Goal: Task Accomplishment & Management: Manage account settings

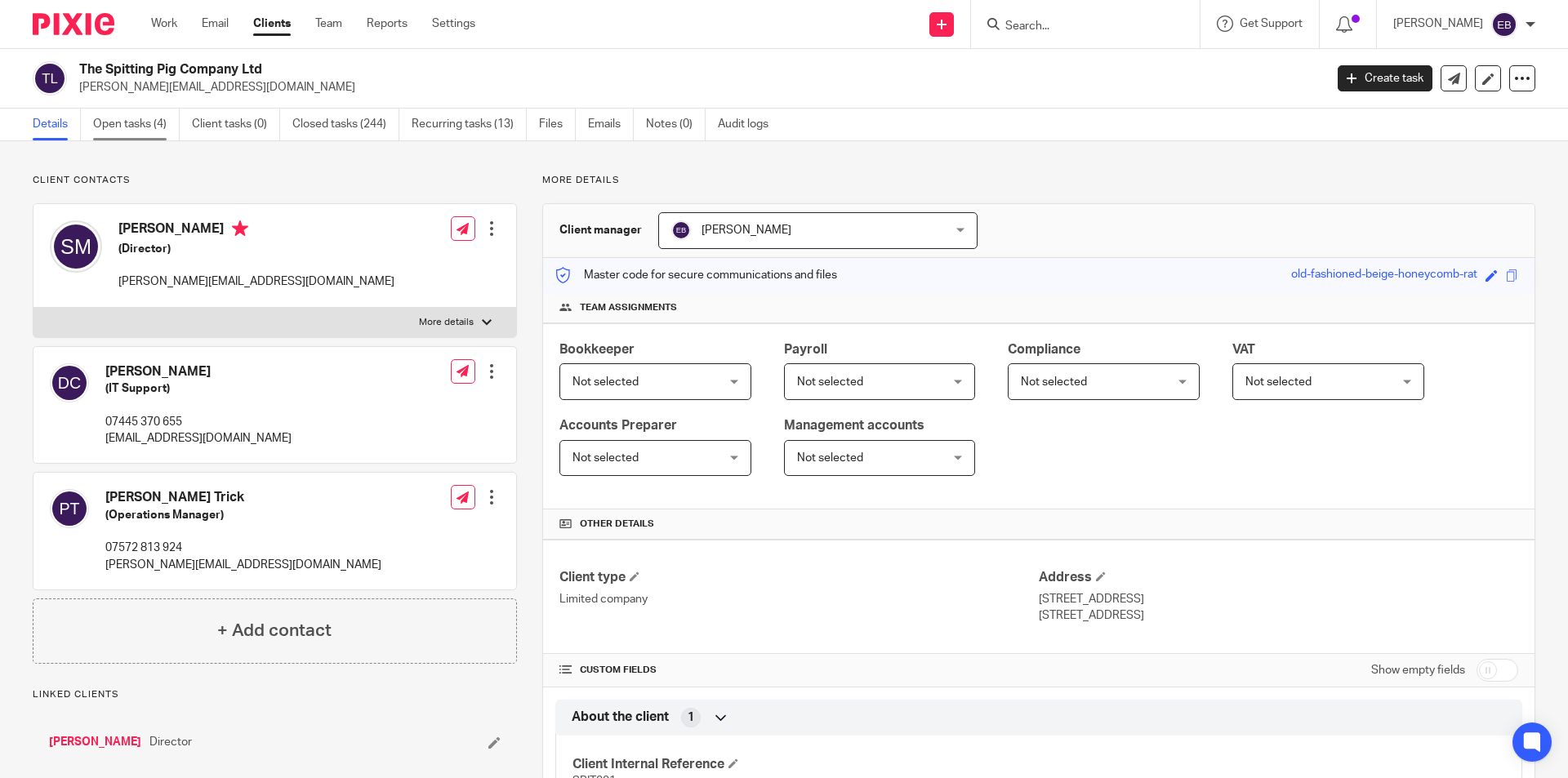
drag, startPoint x: 151, startPoint y: 117, endPoint x: 173, endPoint y: 185, distance: 71.5
click at [150, 117] on link "Open tasks (4)" at bounding box center [137, 124] width 87 height 32
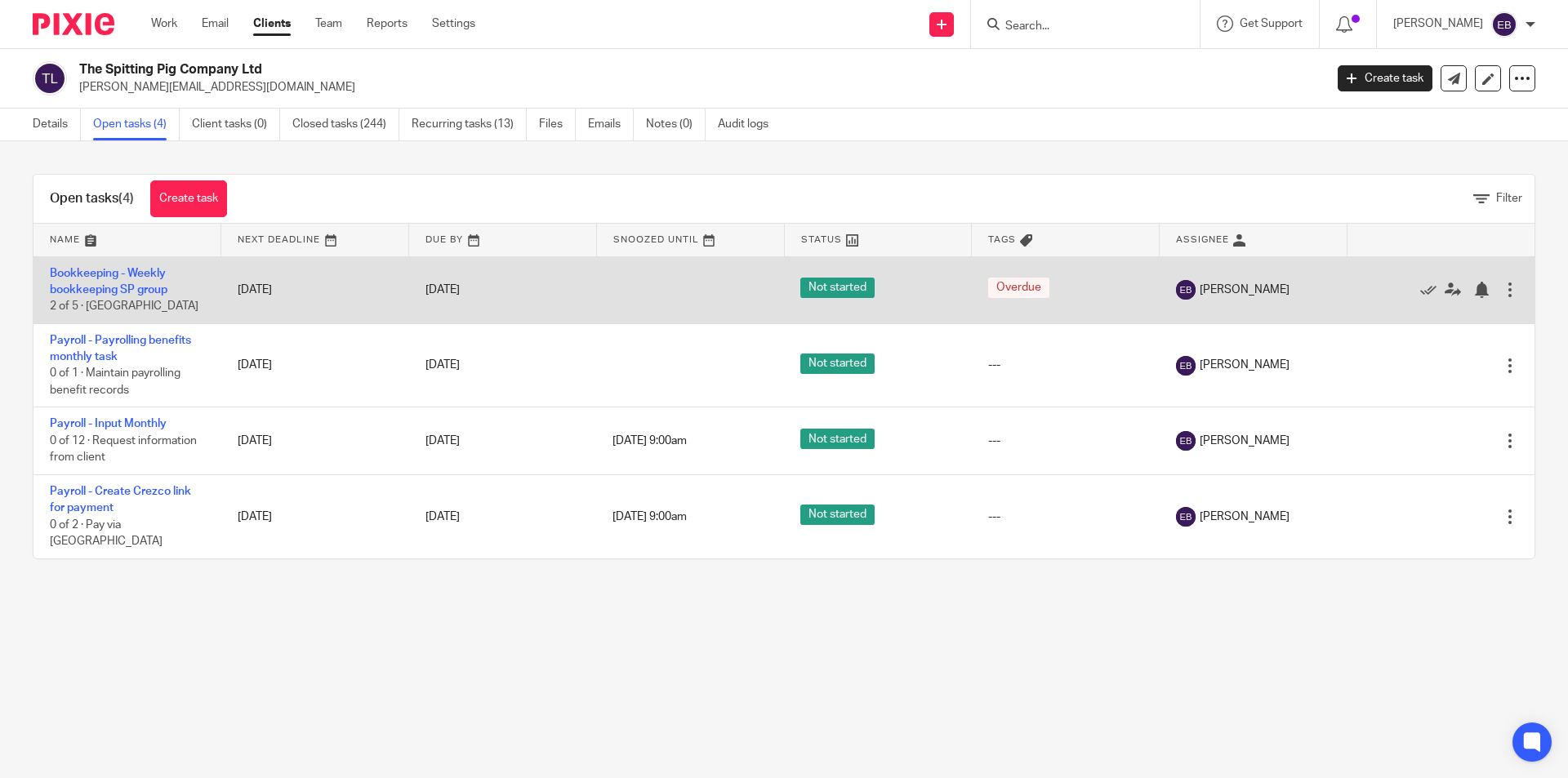
click at [122, 279] on td "Bookkeeping - Weekly bookkeeping SP group 2 of 5 · Ebony" at bounding box center [128, 289] width 188 height 67
click at [121, 288] on link "Bookkeeping - Weekly bookkeeping SP group" at bounding box center [108, 281] width 118 height 28
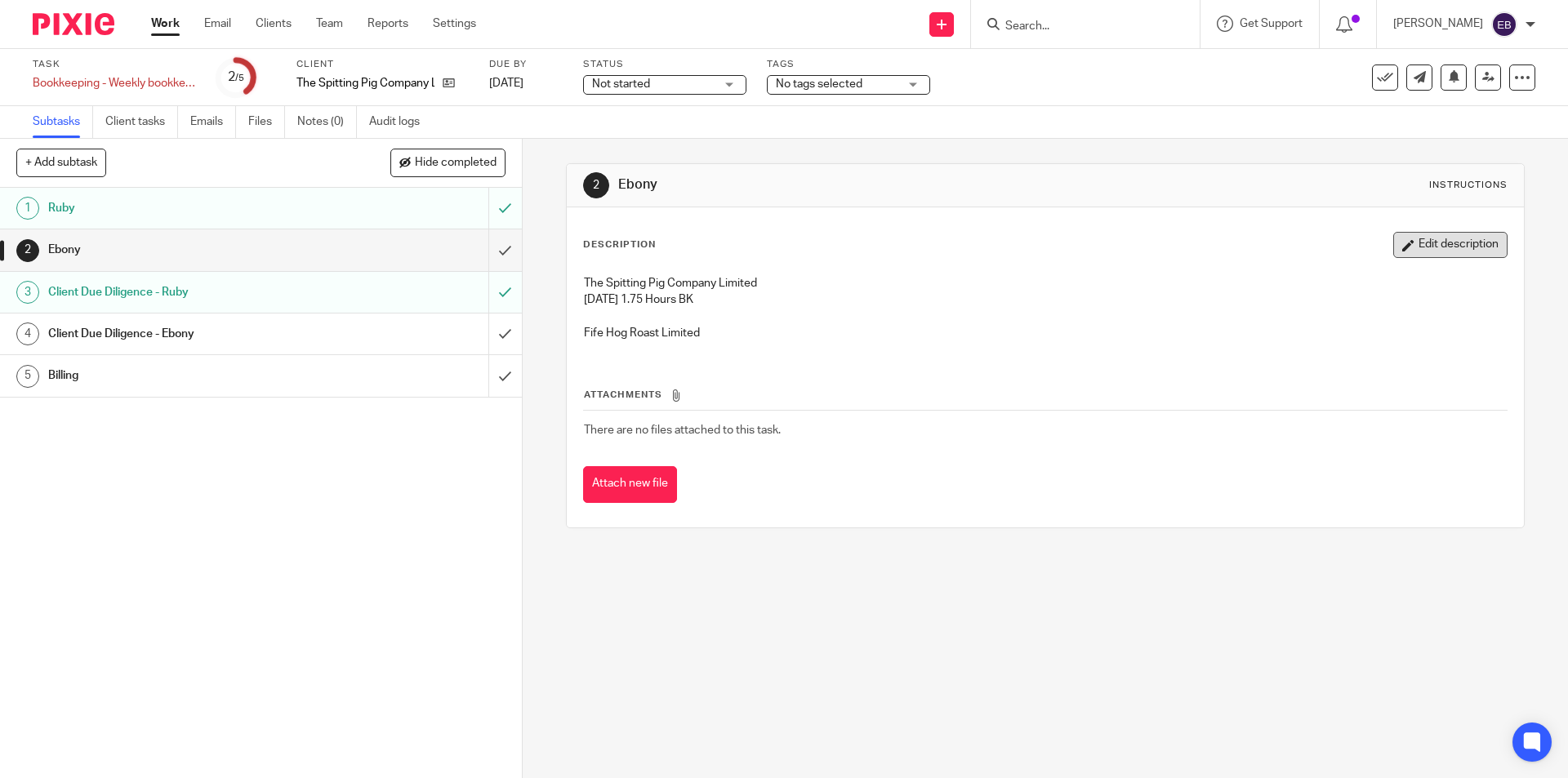
click at [1462, 249] on button "Edit description" at bounding box center [1450, 244] width 114 height 26
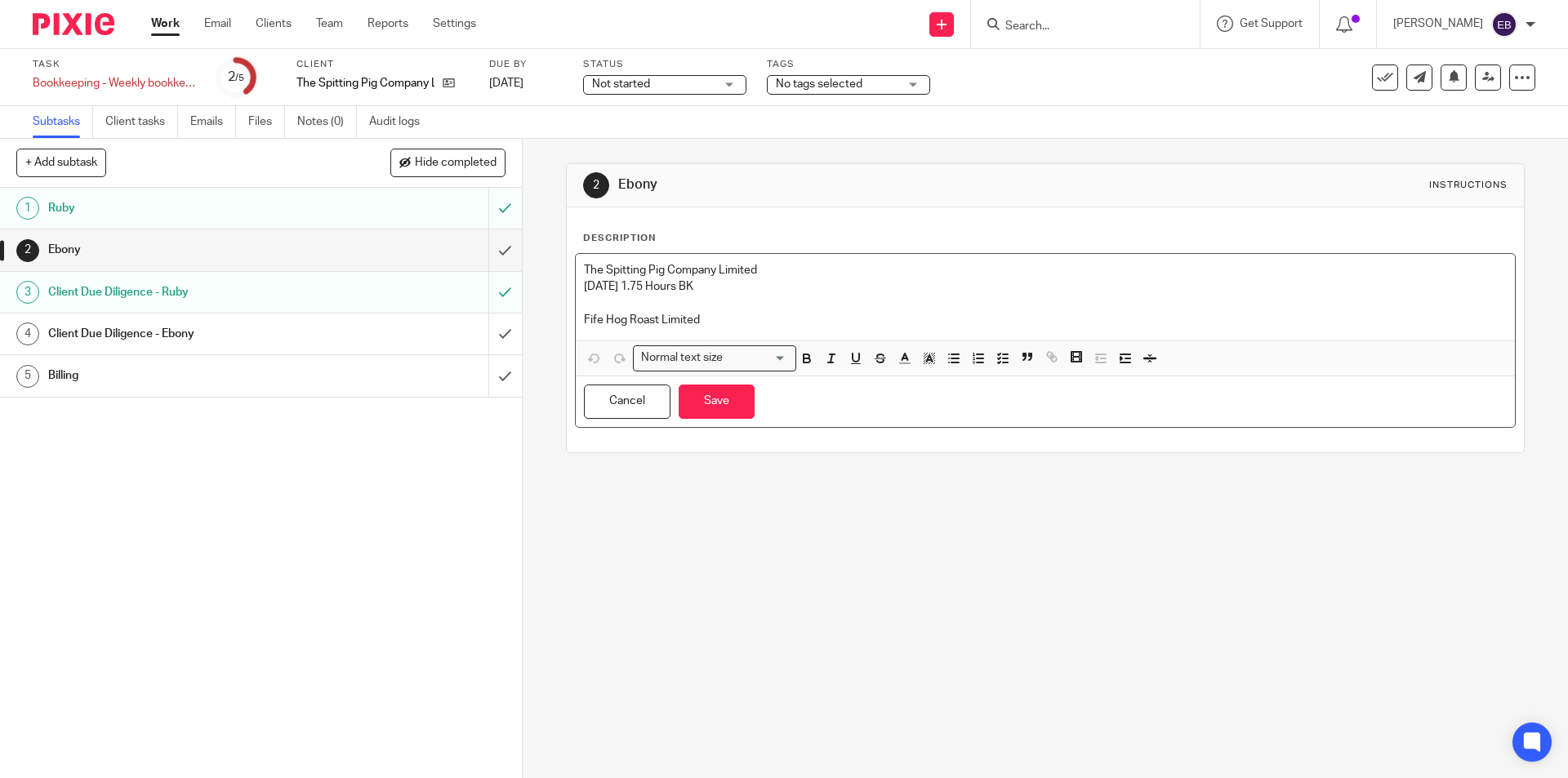
click at [729, 316] on p "Fife Hog Roast Limited" at bounding box center [1044, 320] width 921 height 16
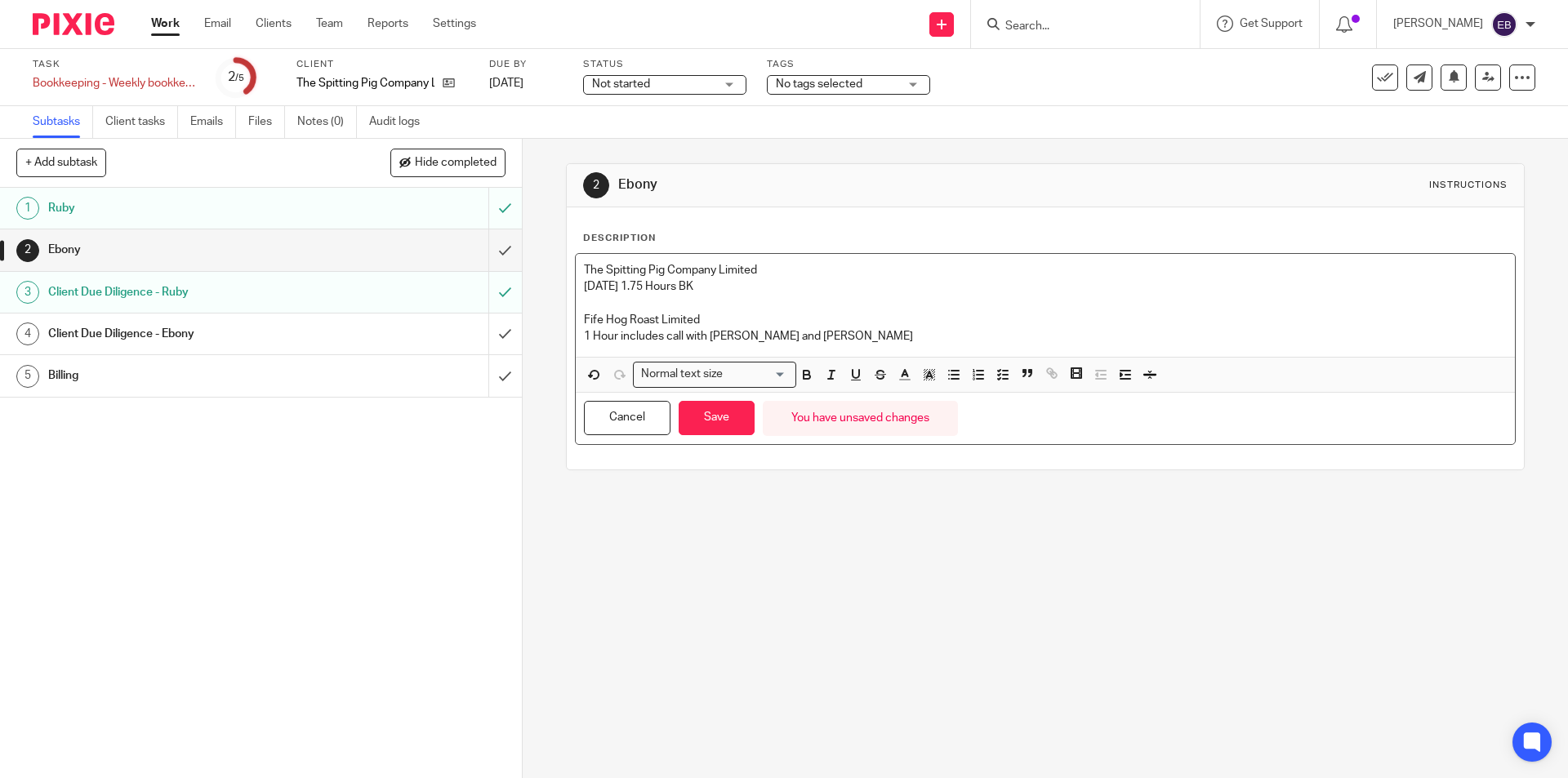
click at [738, 280] on p "Monday 1.75 Hours BK" at bounding box center [1044, 287] width 921 height 16
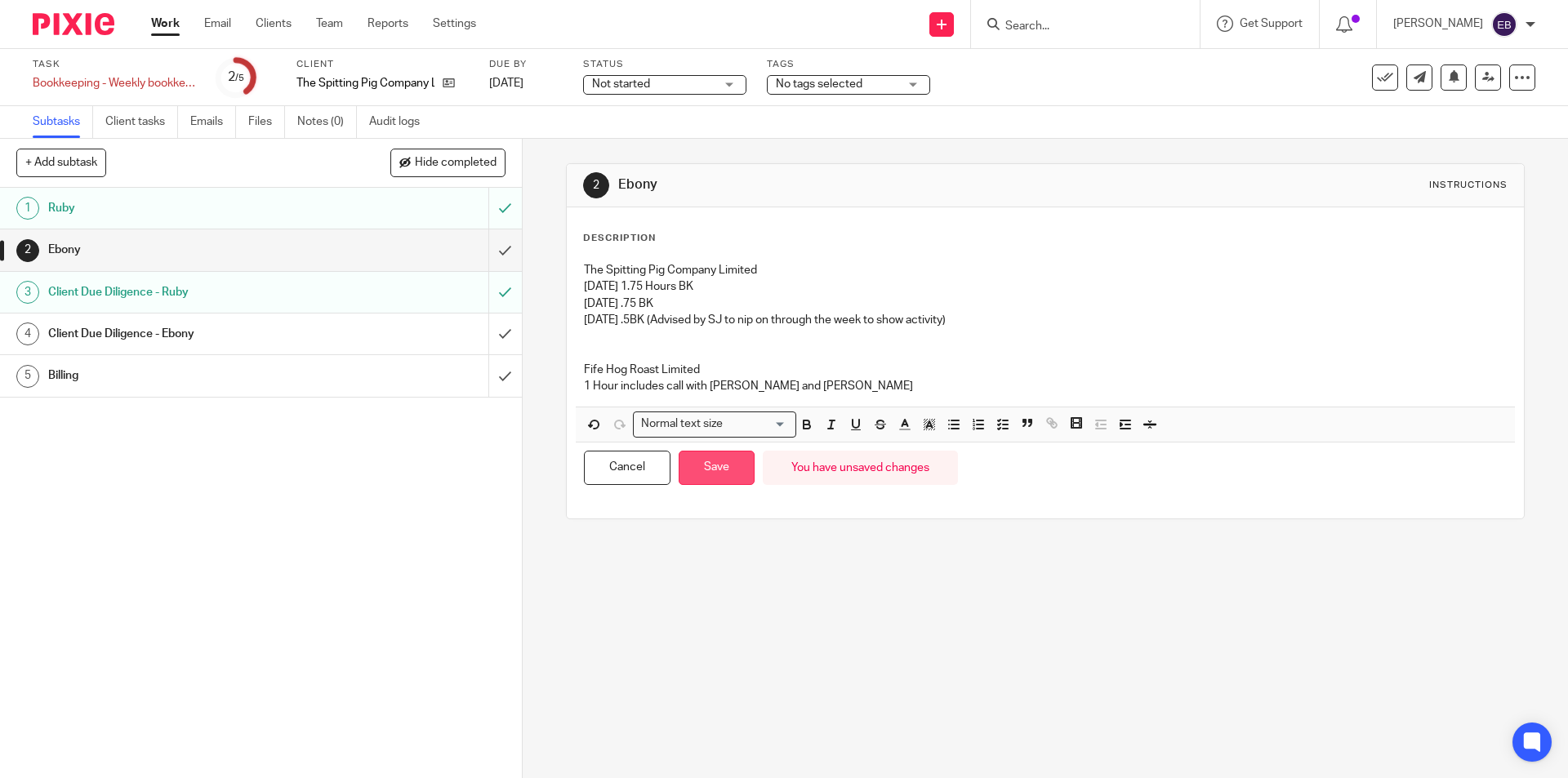
click at [733, 460] on button "Save" at bounding box center [717, 468] width 76 height 35
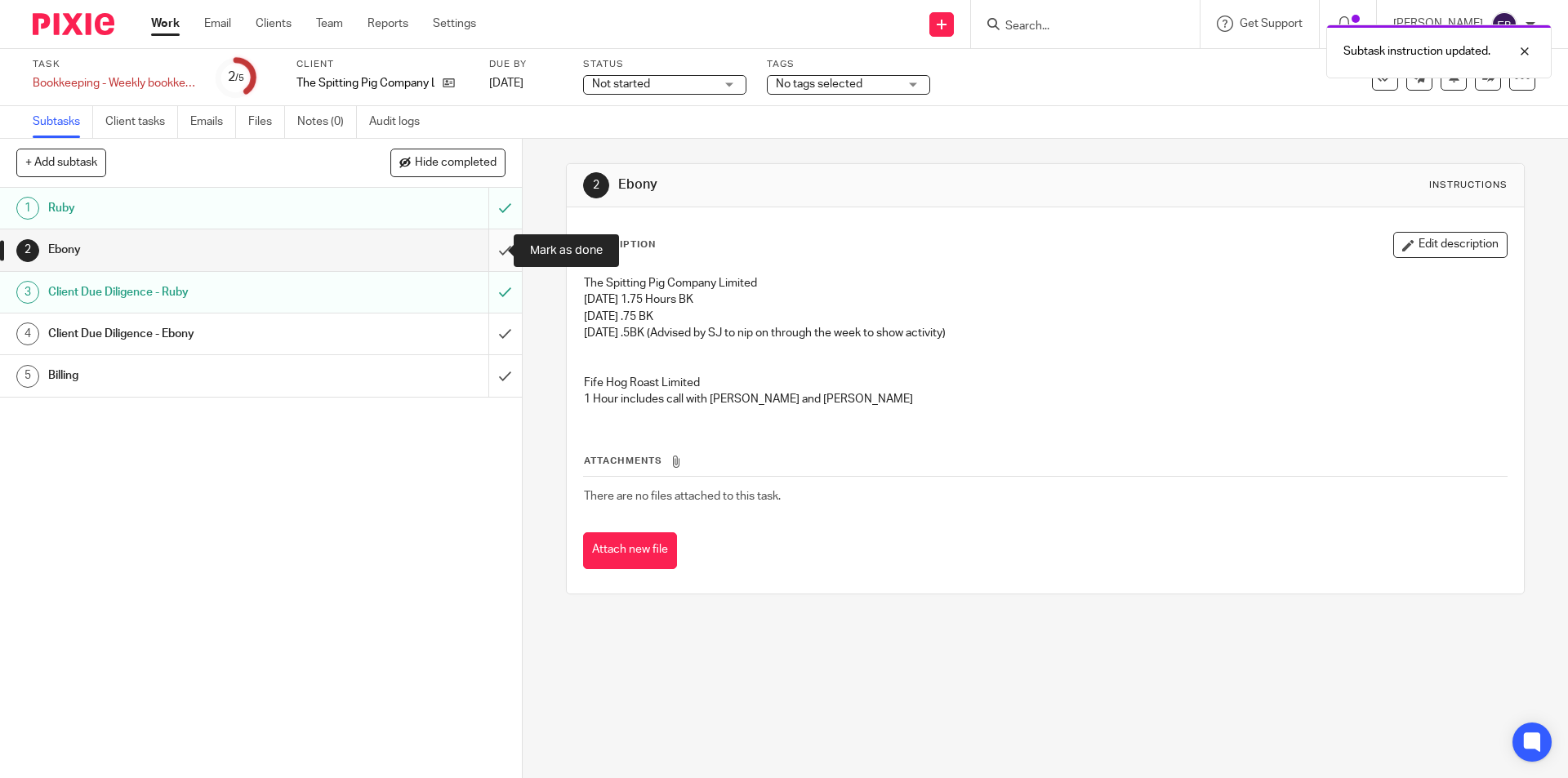
click at [491, 249] on input "submit" at bounding box center [261, 250] width 521 height 41
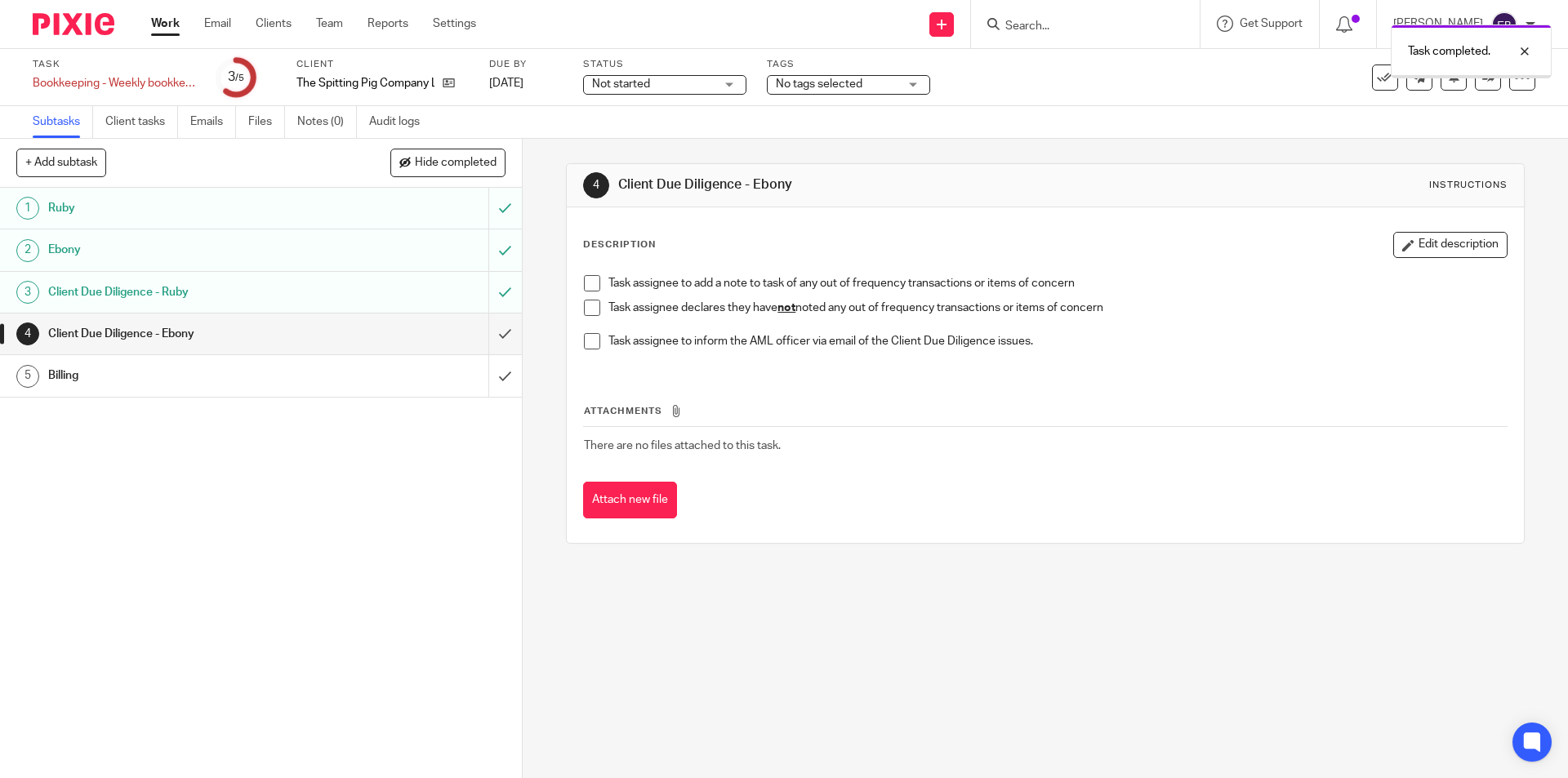
click at [577, 306] on div "Task assignee to add a note to task of any out of frequency transactions or ite…" at bounding box center [1045, 318] width 938 height 103
click at [591, 307] on span at bounding box center [592, 308] width 16 height 16
click at [490, 335] on input "submit" at bounding box center [261, 334] width 521 height 41
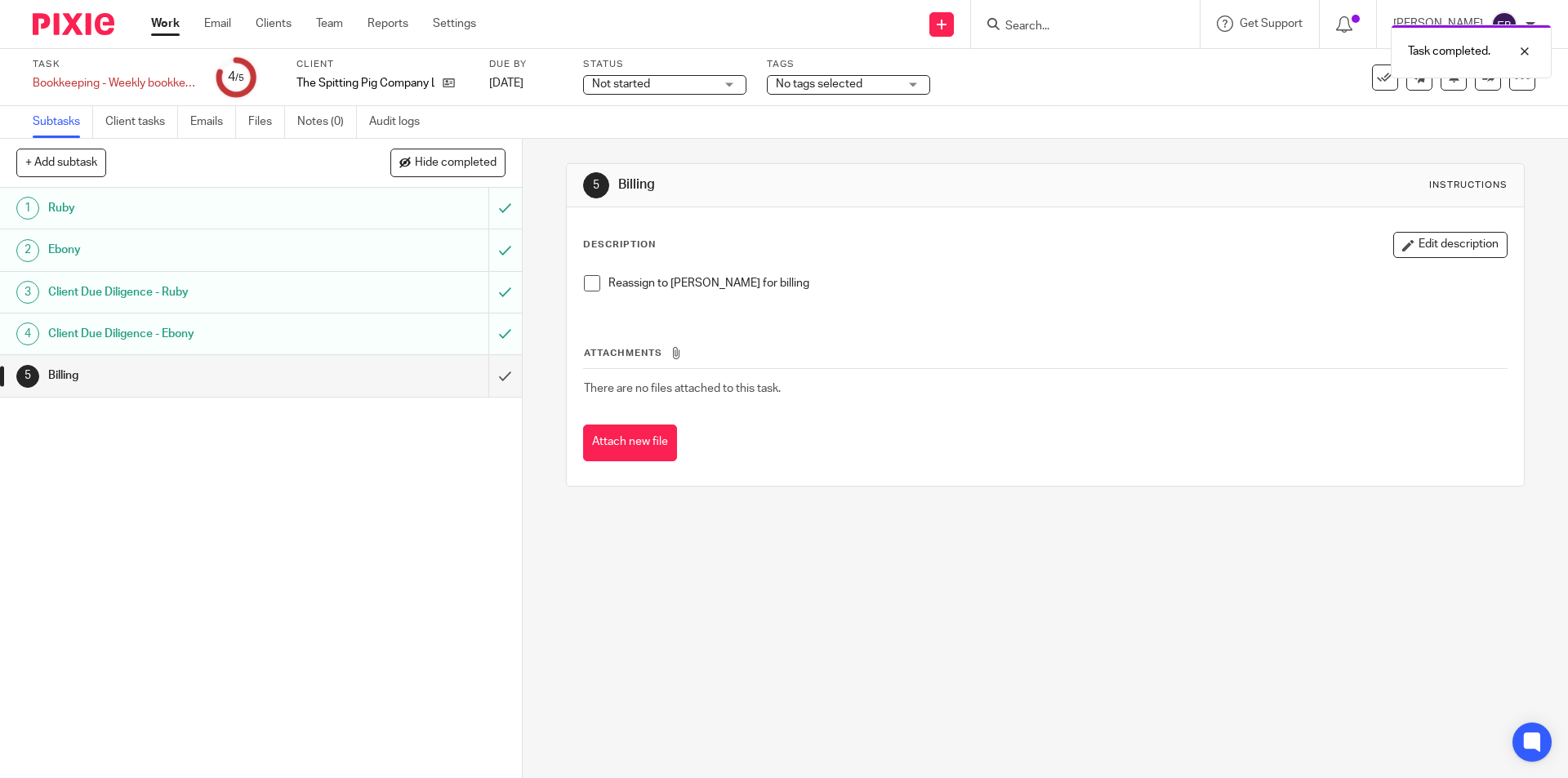
click at [592, 286] on span at bounding box center [592, 283] width 16 height 16
click at [811, 86] on div "Task completed. Subtask instruction updated." at bounding box center [1167, 78] width 767 height 124
click at [911, 87] on div "Task completed. Subtask instruction updated." at bounding box center [1167, 78] width 767 height 124
click at [863, 90] on div "Task completed. Subtask instruction updated." at bounding box center [1167, 78] width 767 height 124
click at [842, 87] on div "Task completed. Subtask instruction updated." at bounding box center [1167, 78] width 767 height 124
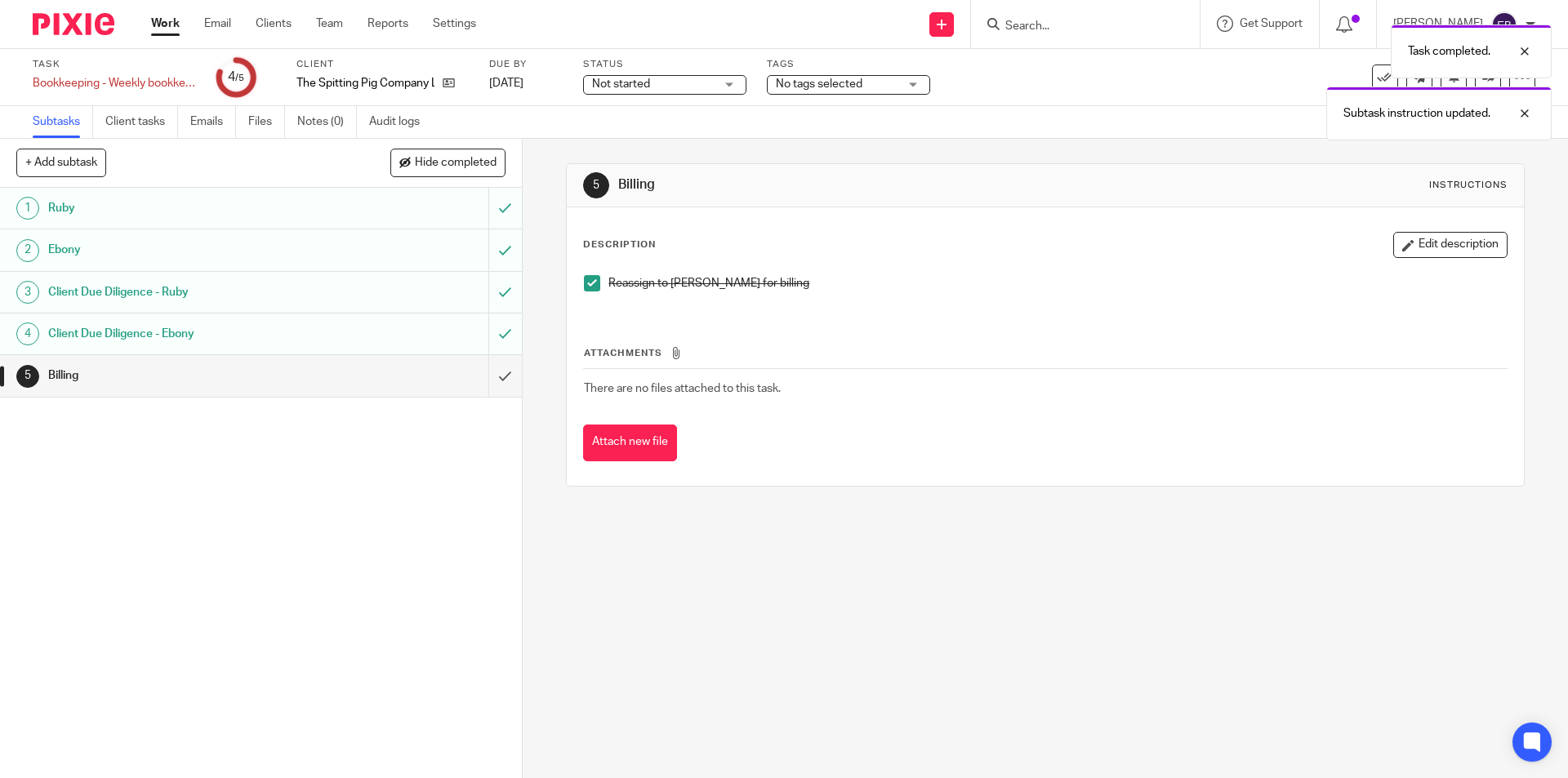
click at [754, 121] on div "Subtasks Client tasks Emails Files Notes (0) Audit logs" at bounding box center [784, 122] width 1568 height 33
click at [824, 83] on div "Task completed. Subtask instruction updated." at bounding box center [1167, 78] width 767 height 124
click at [843, 84] on span "No tags selected" at bounding box center [819, 83] width 87 height 12
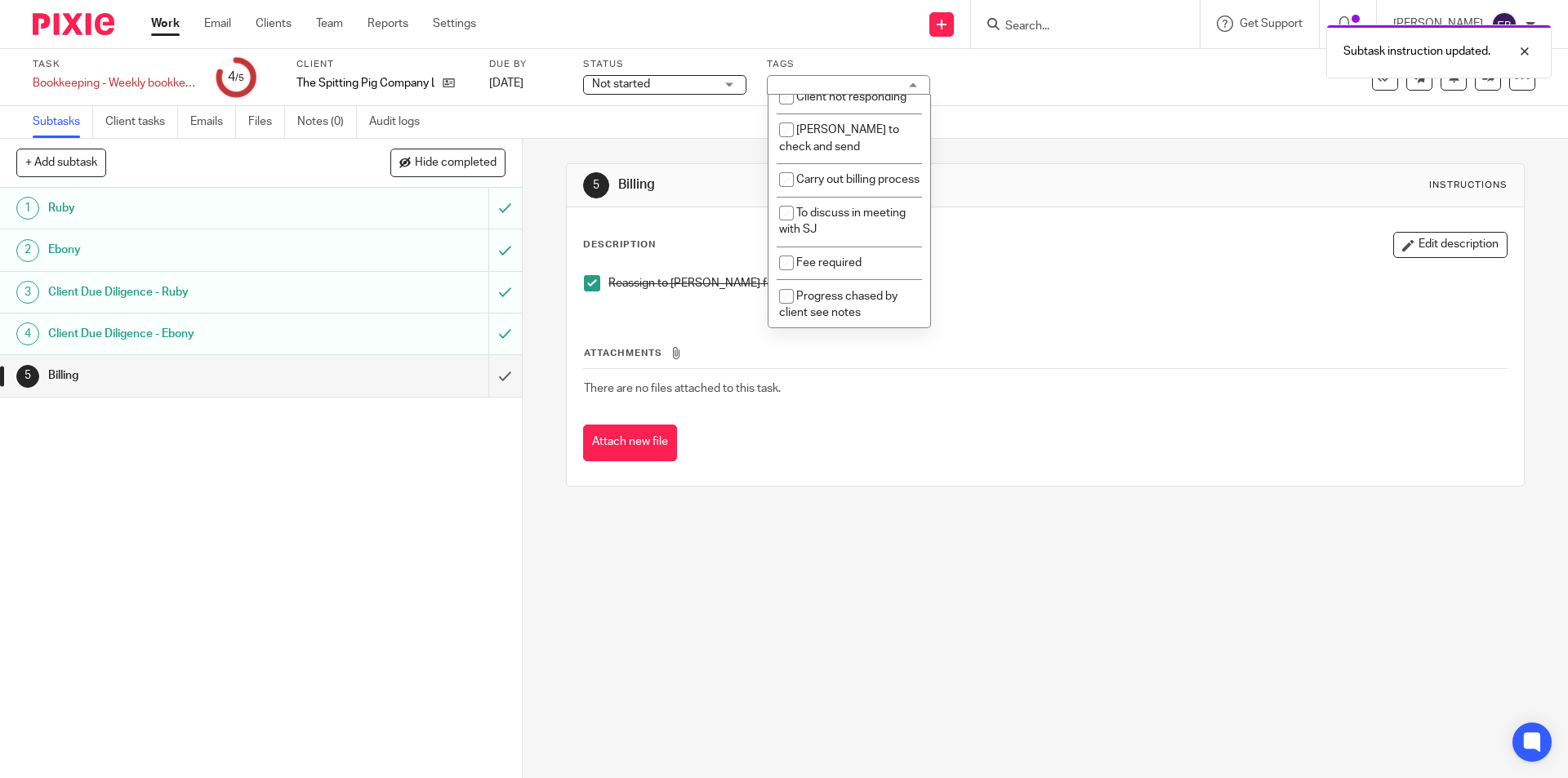
scroll to position [606, 0]
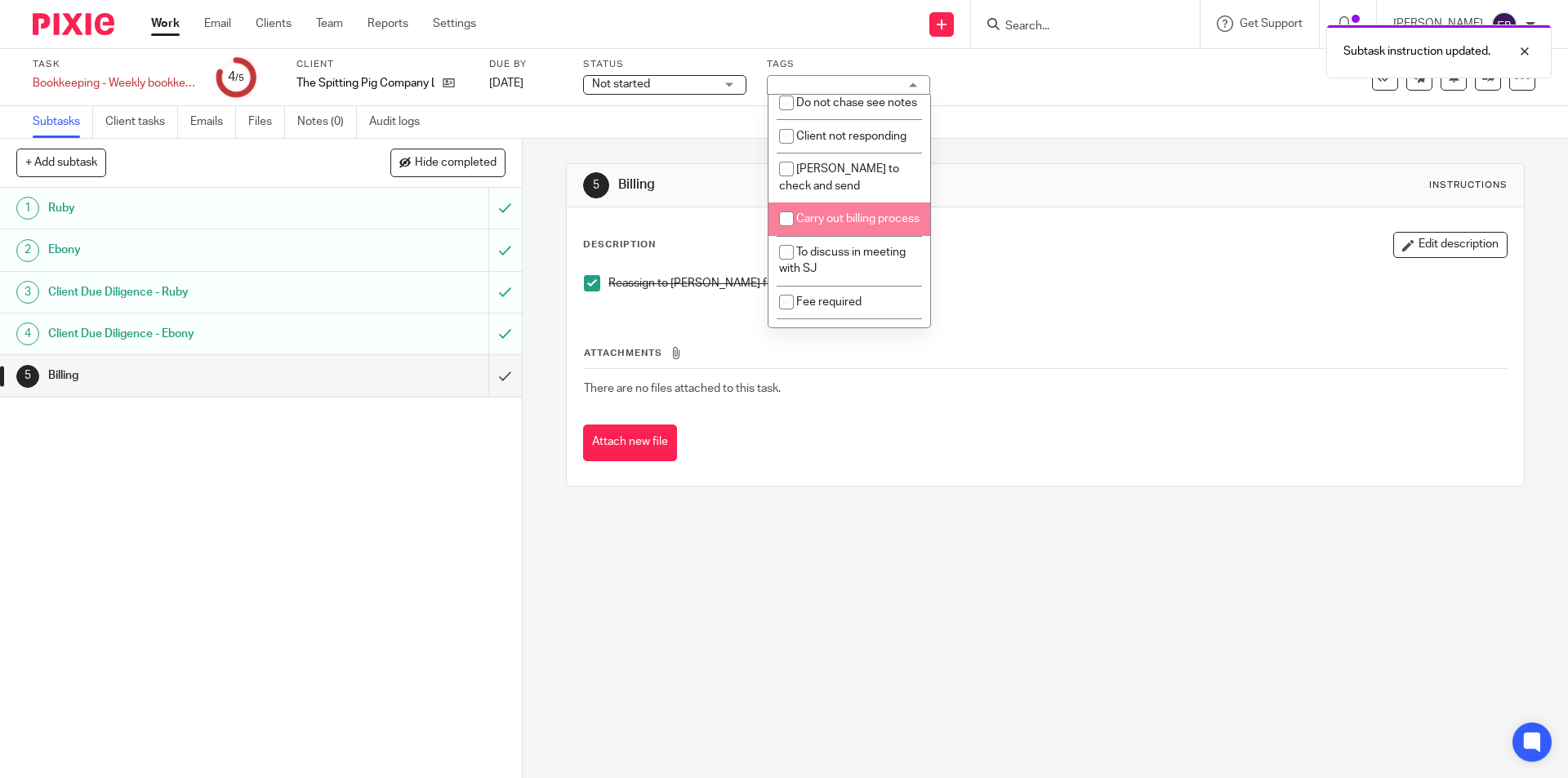
click at [844, 236] on li "Carry out billing process" at bounding box center [849, 219] width 161 height 34
checkbox input "true"
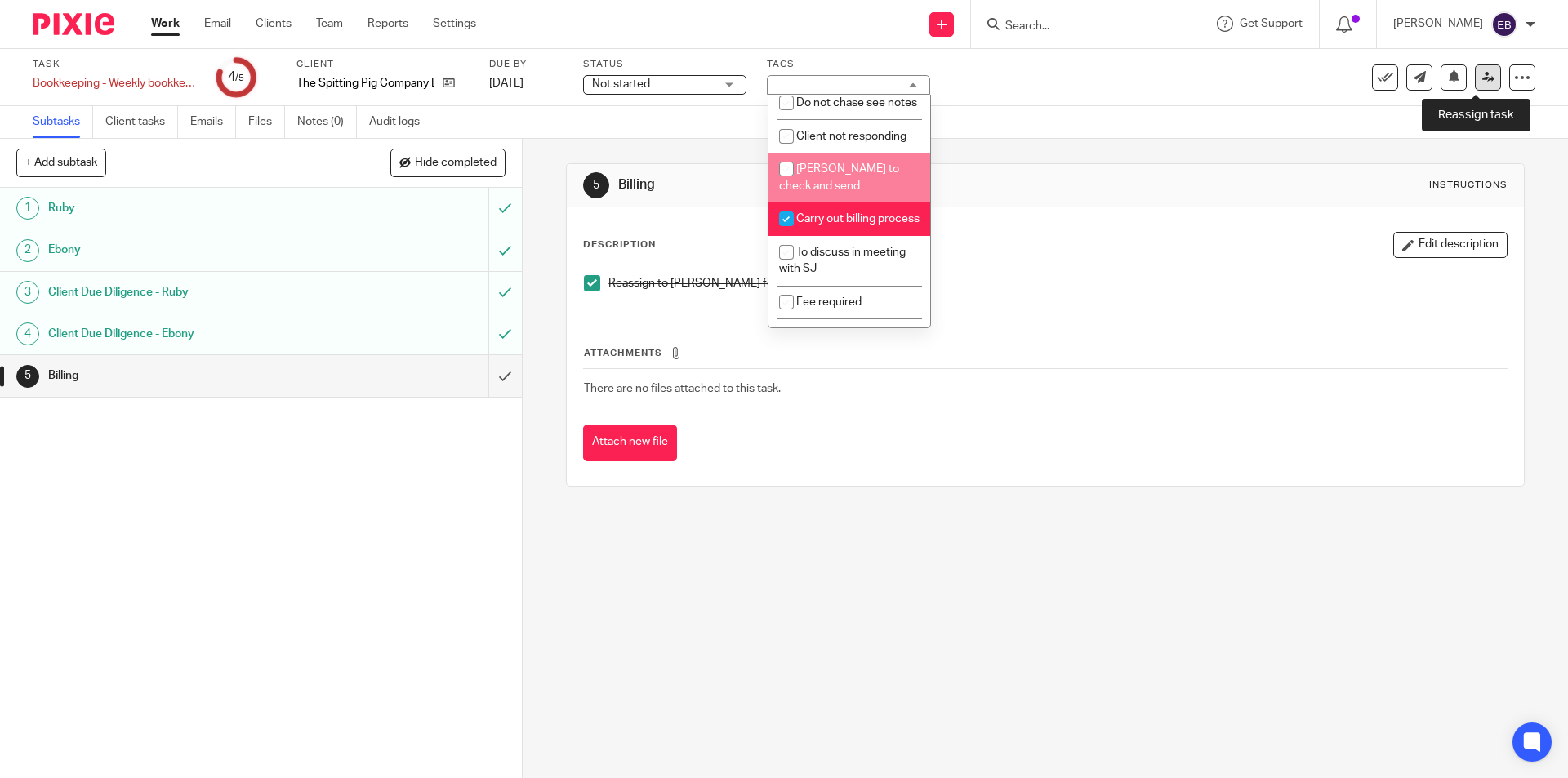
click at [1482, 80] on icon at bounding box center [1488, 77] width 12 height 12
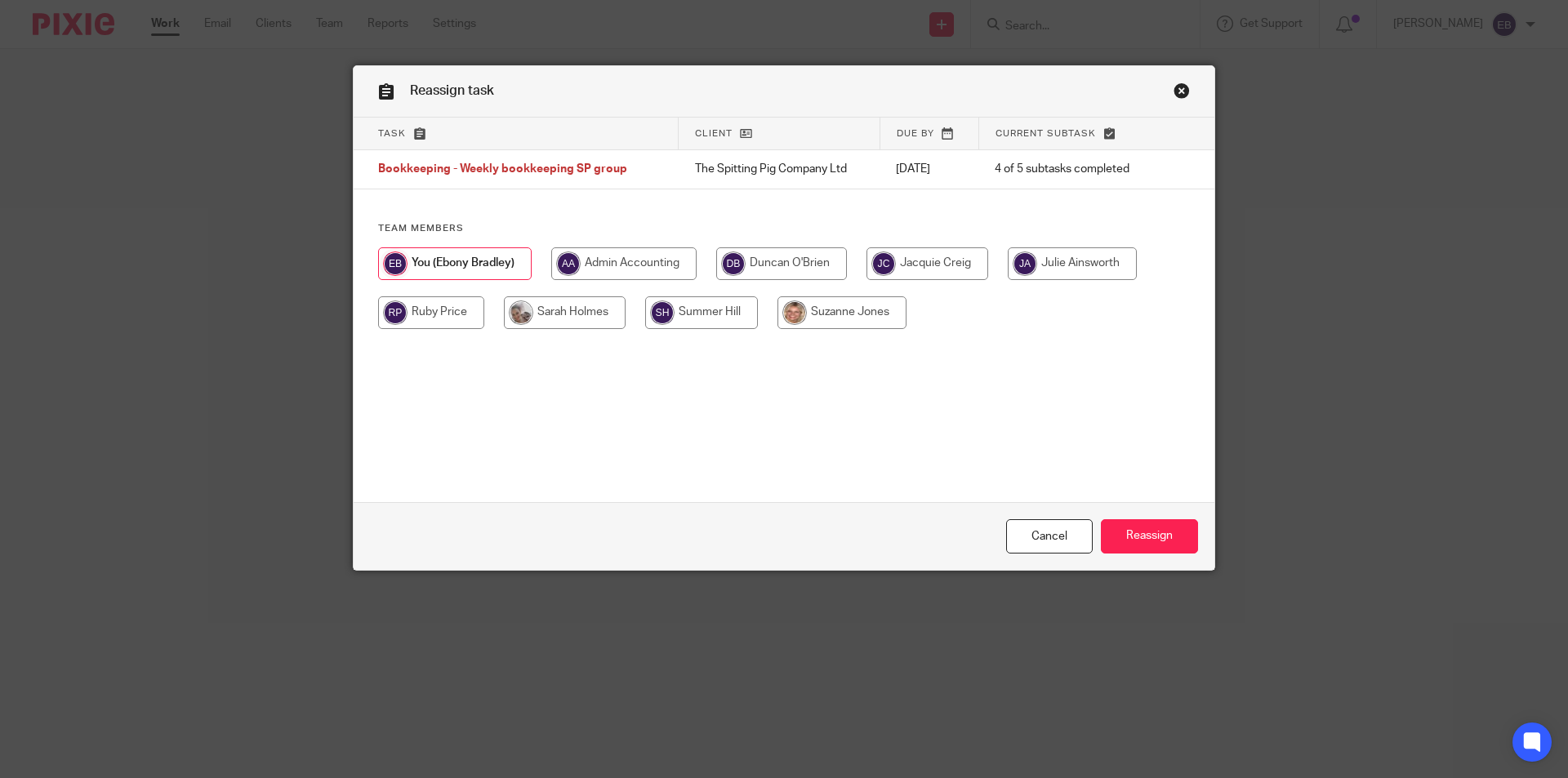
click at [571, 317] on input "radio" at bounding box center [564, 312] width 122 height 33
radio input "true"
click at [1152, 530] on input "Reassign" at bounding box center [1149, 538] width 98 height 35
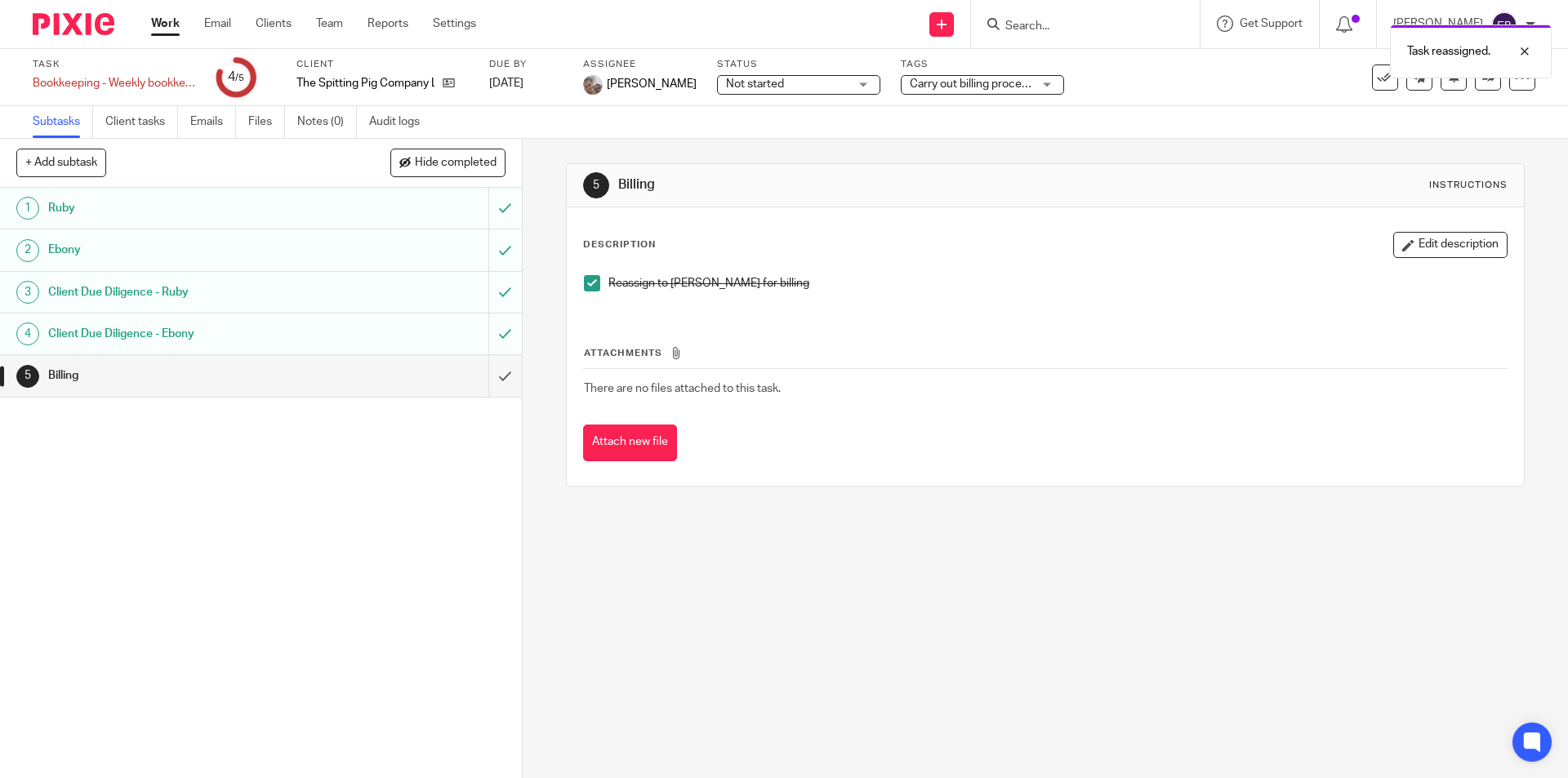
click at [350, 324] on div "Client Due Diligence - Ebony" at bounding box center [260, 334] width 424 height 25
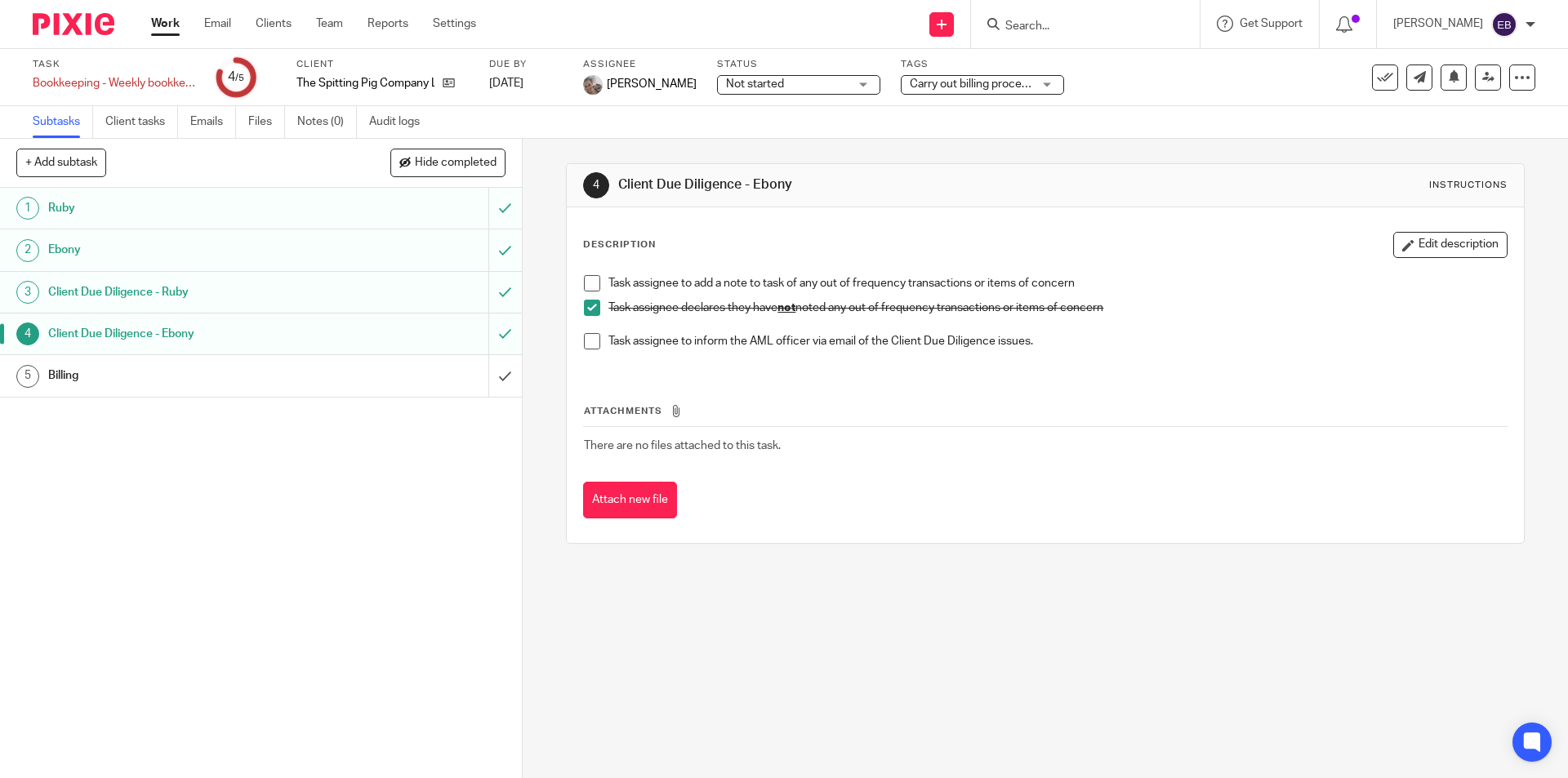
click at [161, 22] on link "Work" at bounding box center [165, 23] width 28 height 16
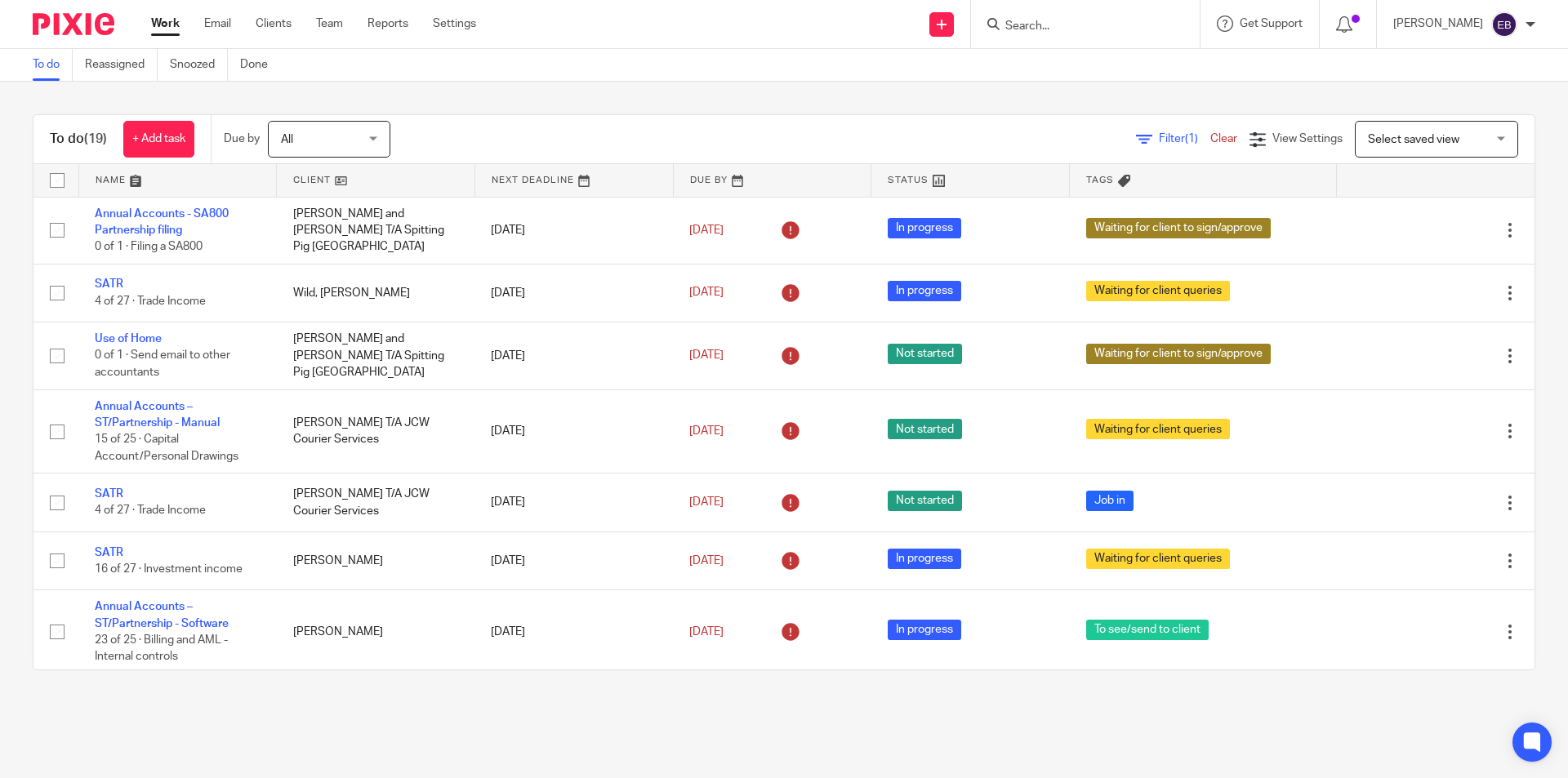
click at [1065, 22] on input "Search" at bounding box center [1077, 27] width 147 height 15
type input "seeda;ll"
click at [1085, 65] on link at bounding box center [1155, 70] width 310 height 37
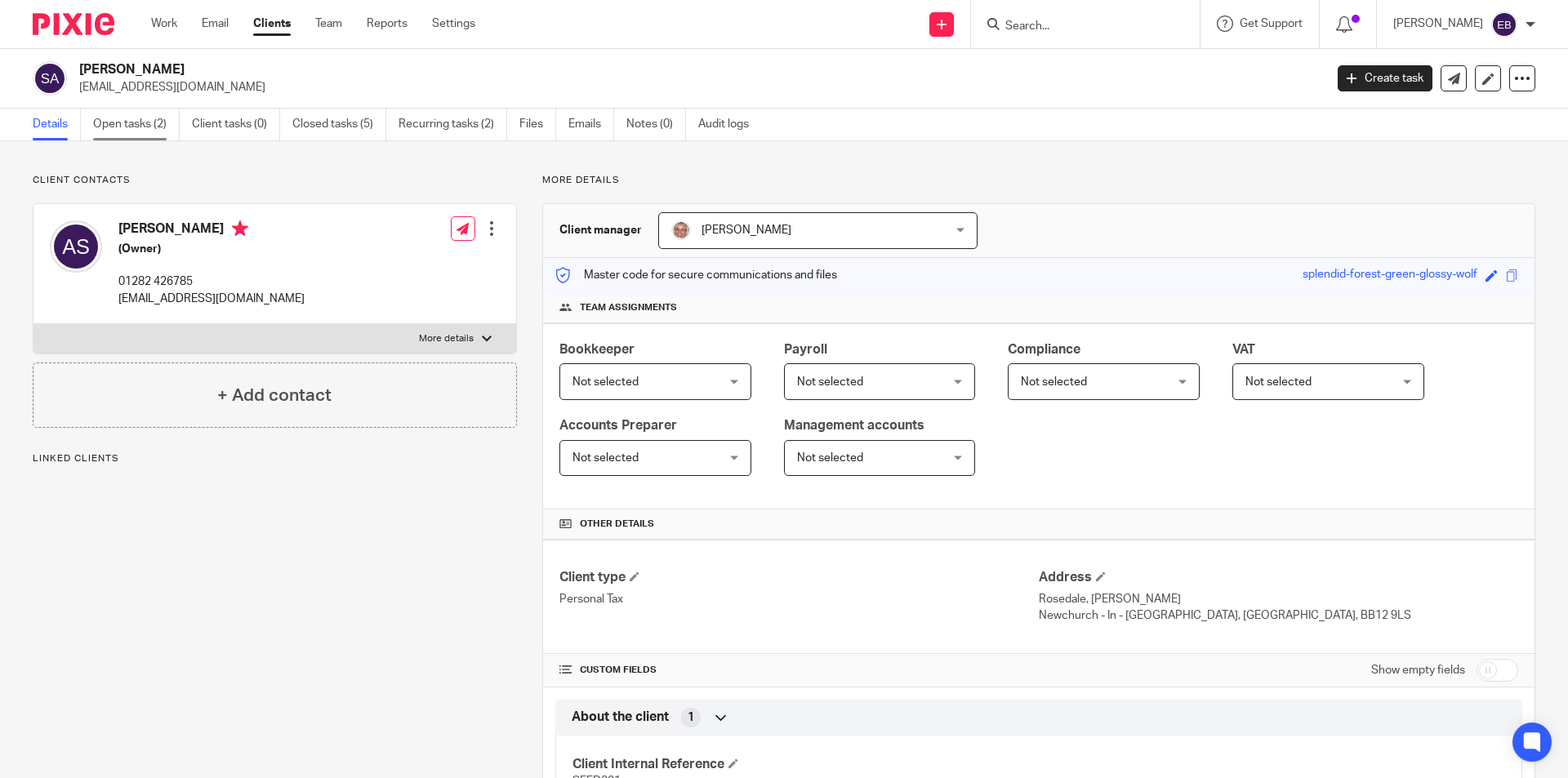
click at [147, 119] on link "Open tasks (2)" at bounding box center [137, 124] width 87 height 32
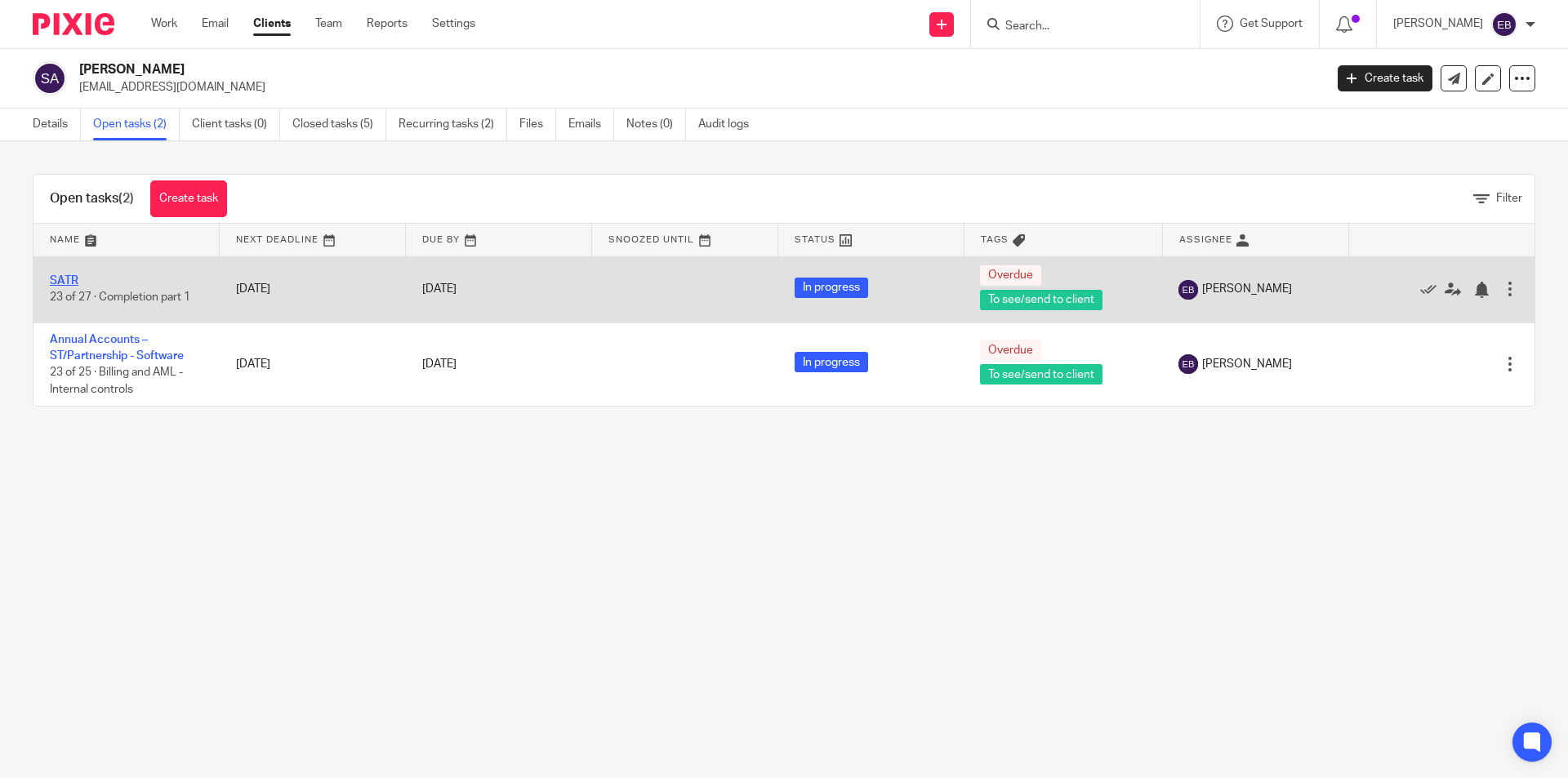
click at [70, 281] on link "SATR" at bounding box center [64, 280] width 28 height 12
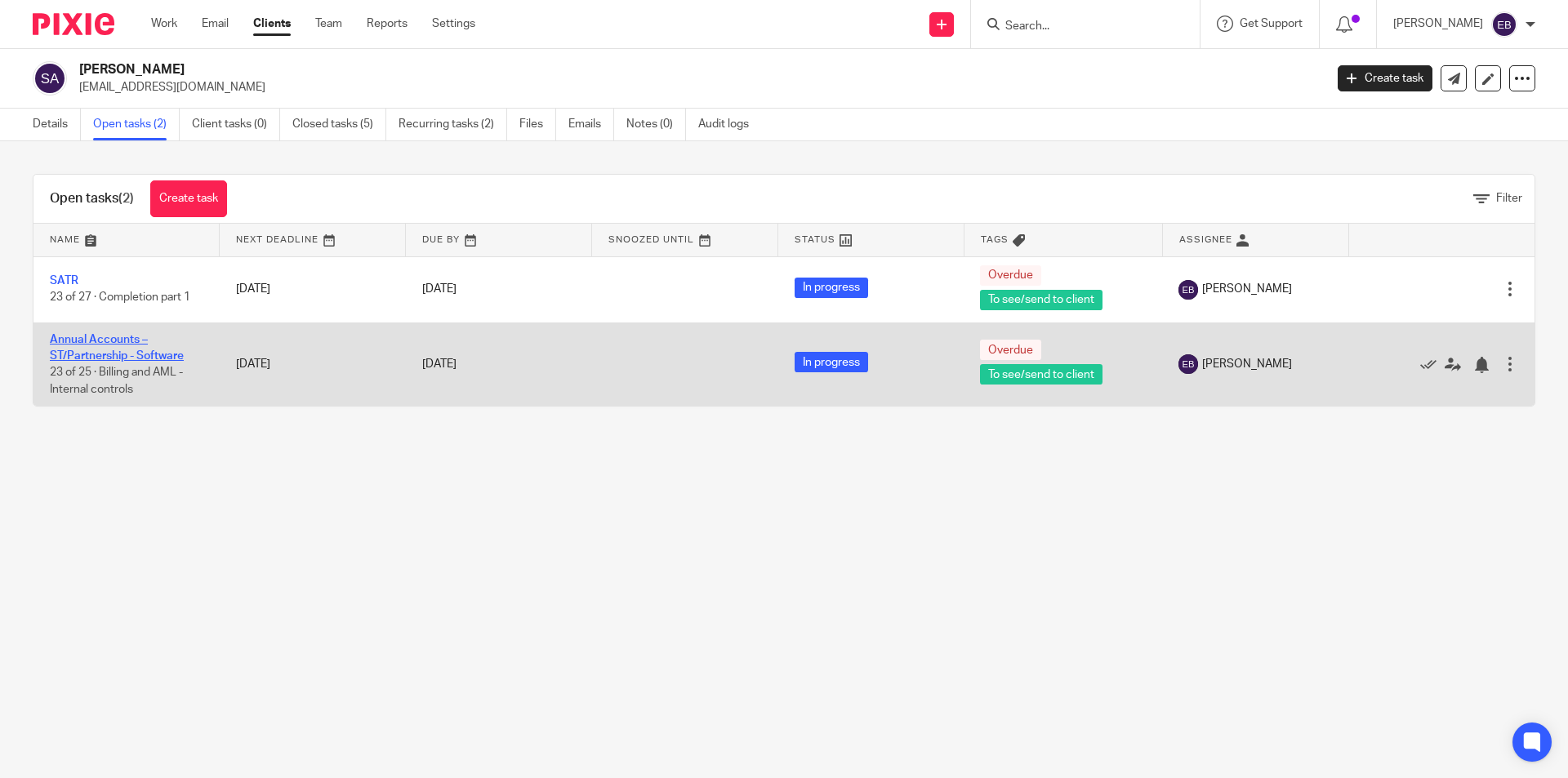
click at [79, 350] on link "Annual Accounts – ST/Partnership - Software" at bounding box center [116, 348] width 134 height 28
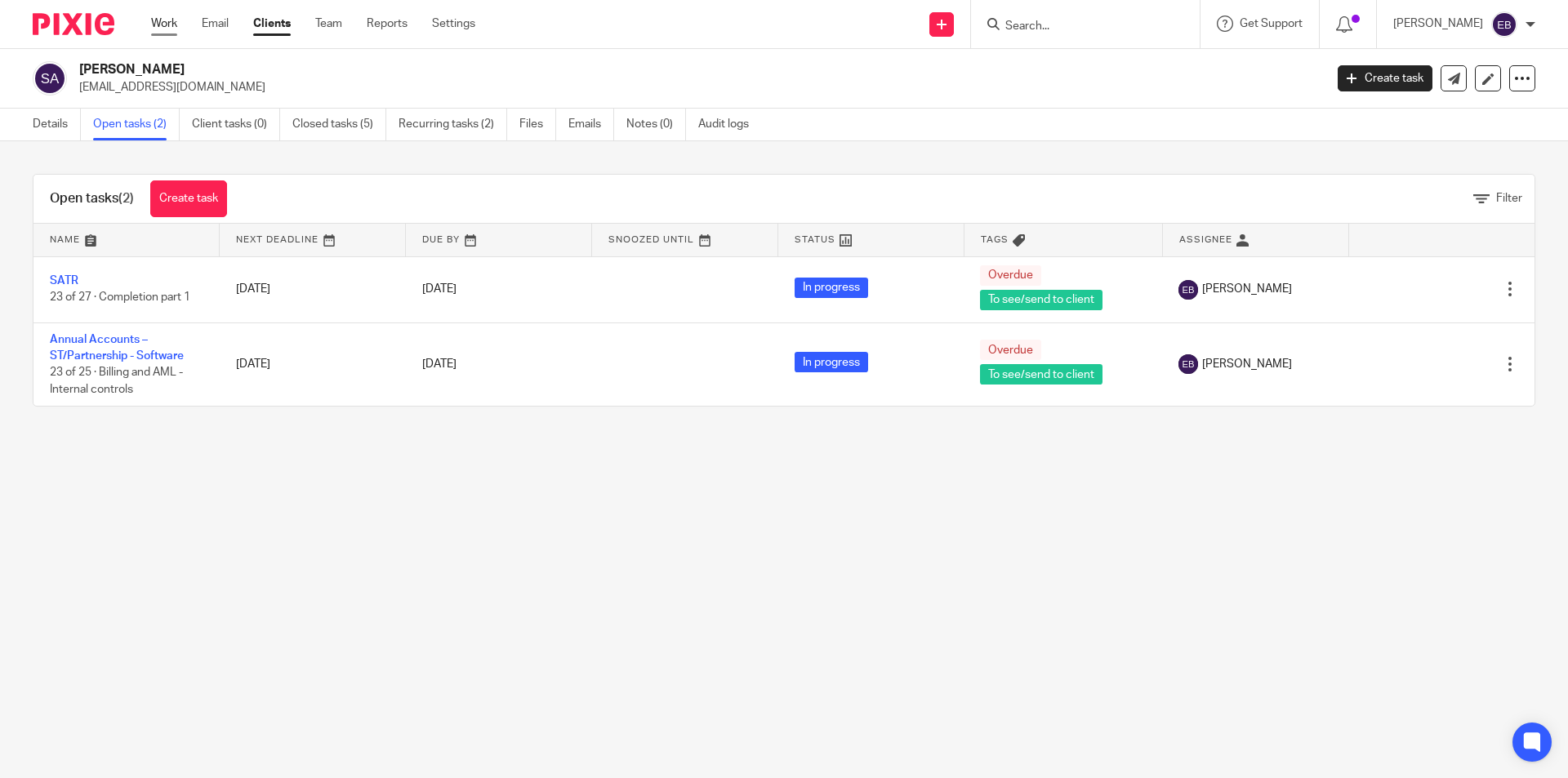
click at [176, 28] on link "Work" at bounding box center [163, 23] width 26 height 16
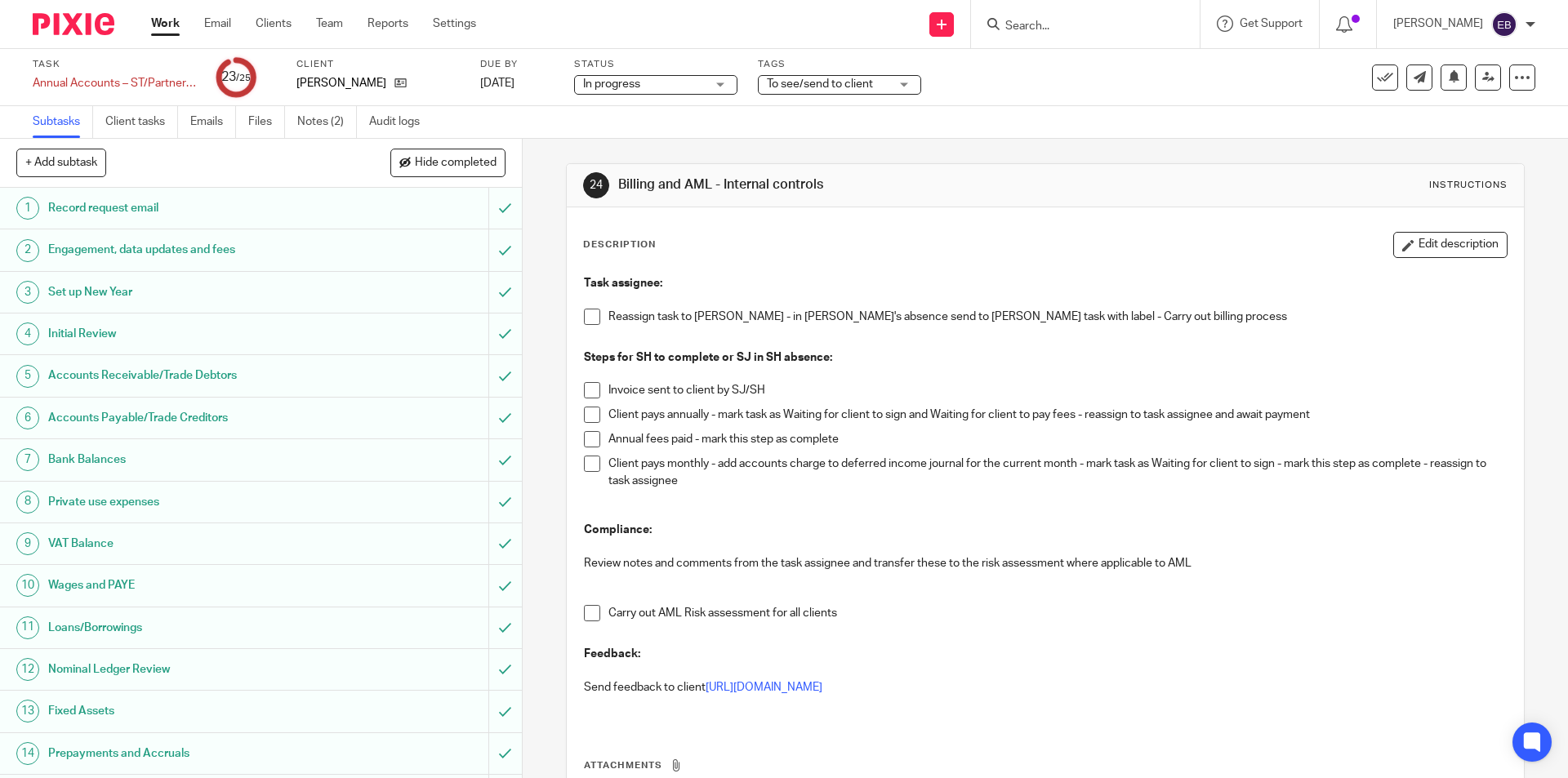
click at [577, 317] on div "Task assignee: Reassign task to [PERSON_NAME] - in [PERSON_NAME]'s absence send…" at bounding box center [1045, 496] width 938 height 458
drag, startPoint x: 586, startPoint y: 319, endPoint x: 545, endPoint y: 355, distance: 54.6
click at [586, 318] on span at bounding box center [592, 317] width 16 height 16
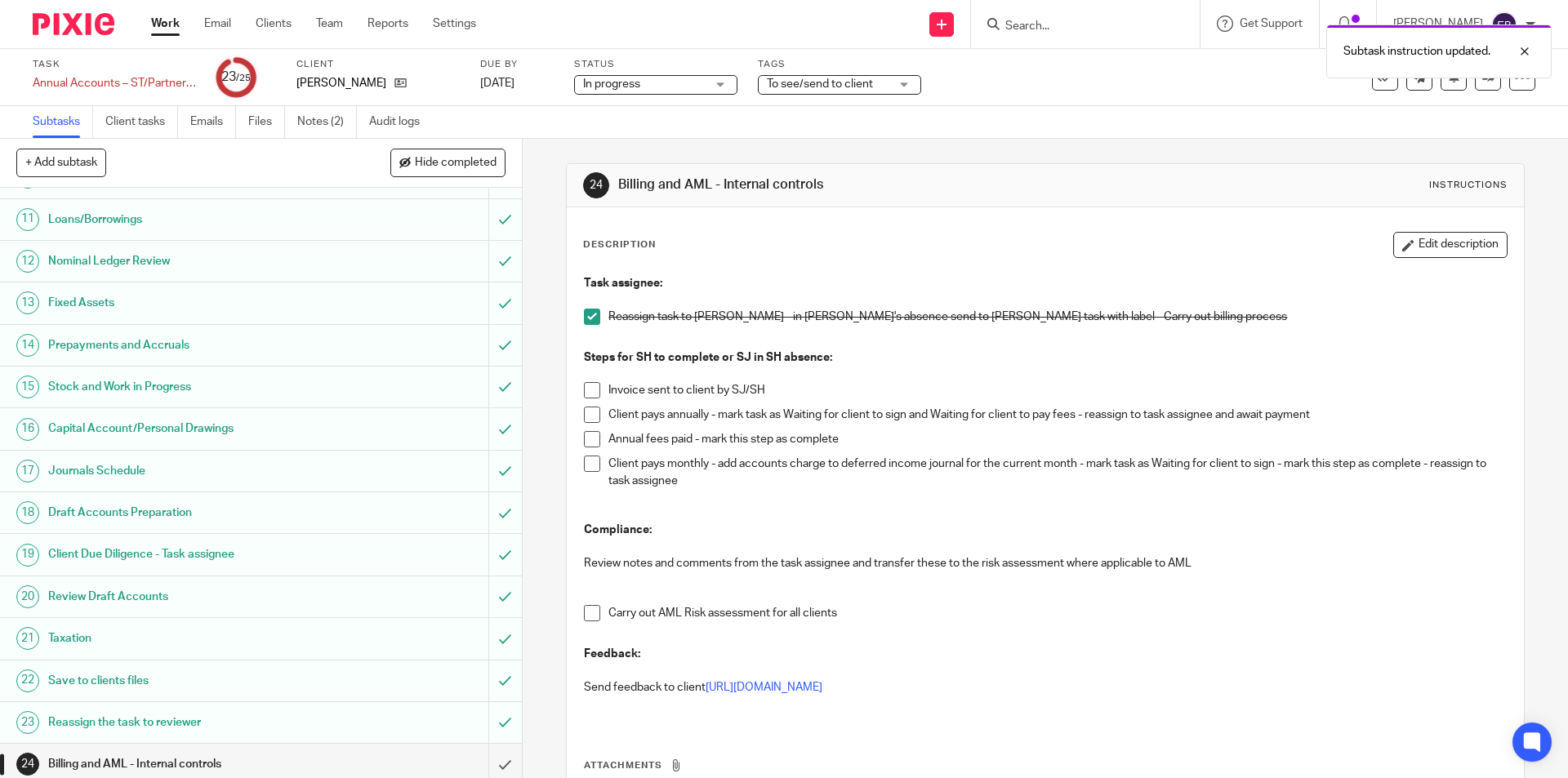
scroll to position [458, 0]
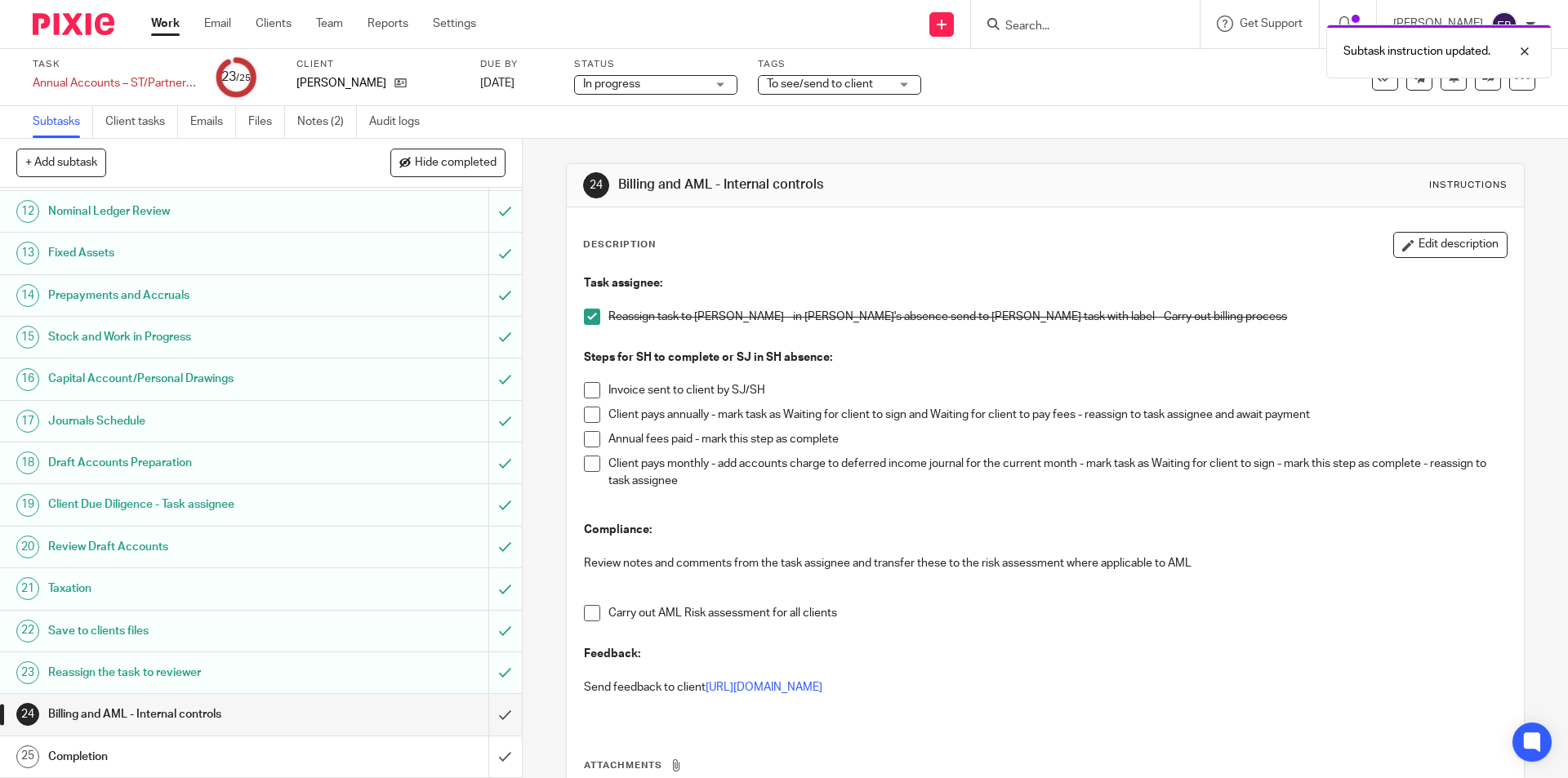
click at [234, 752] on h1 "Completion" at bounding box center [189, 758] width 283 height 25
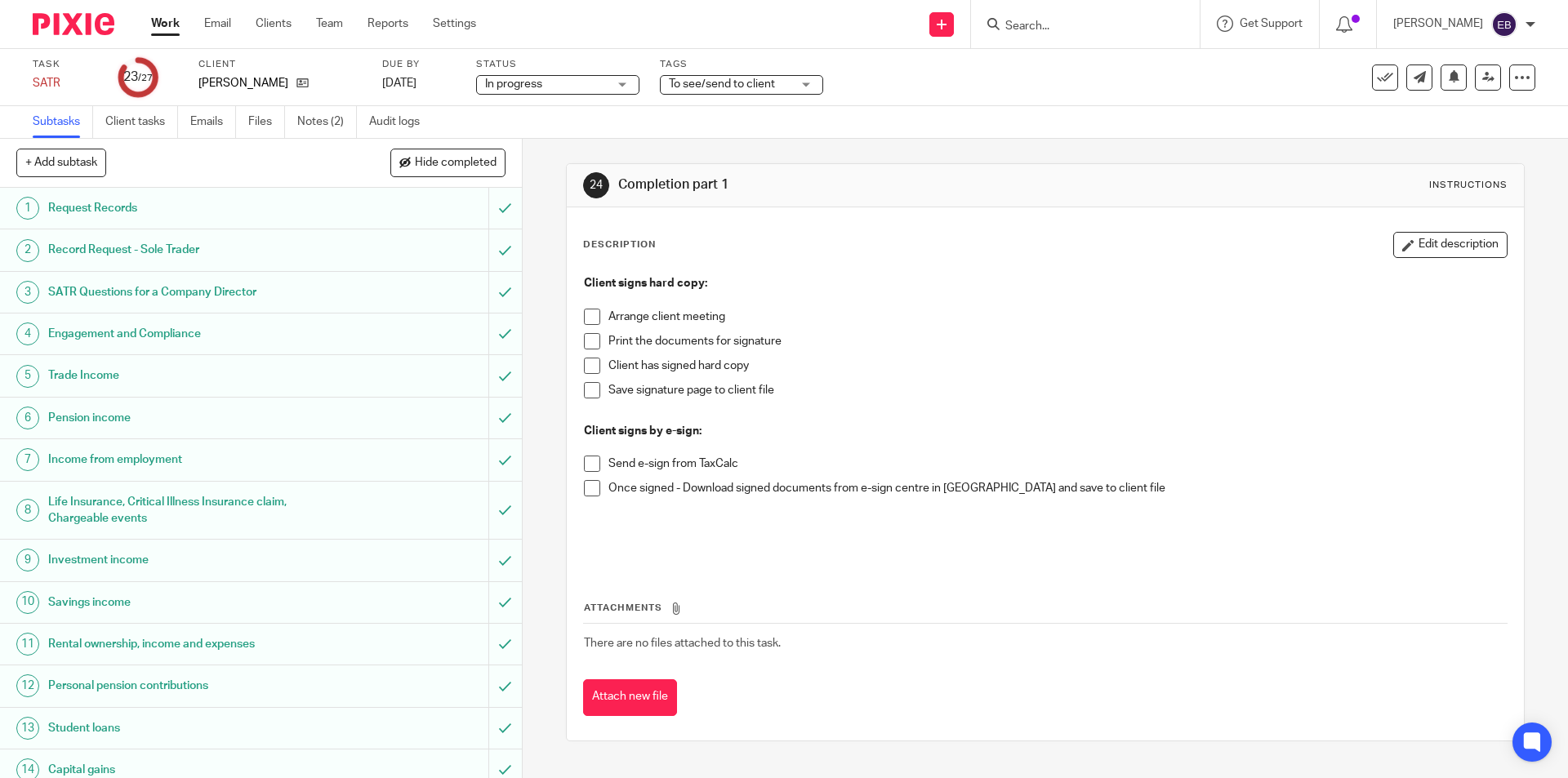
click at [589, 462] on span at bounding box center [592, 464] width 16 height 16
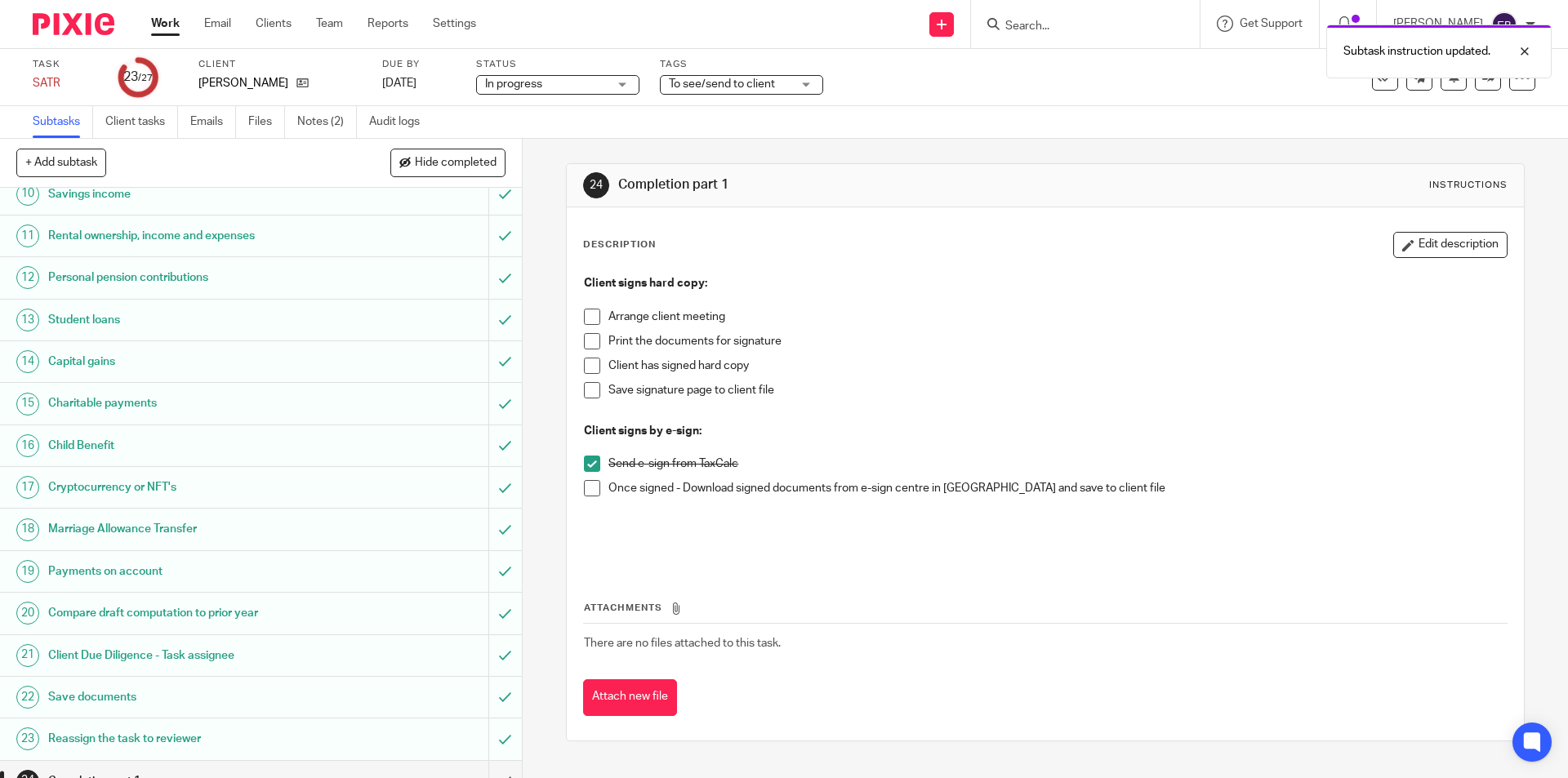
scroll to position [559, 0]
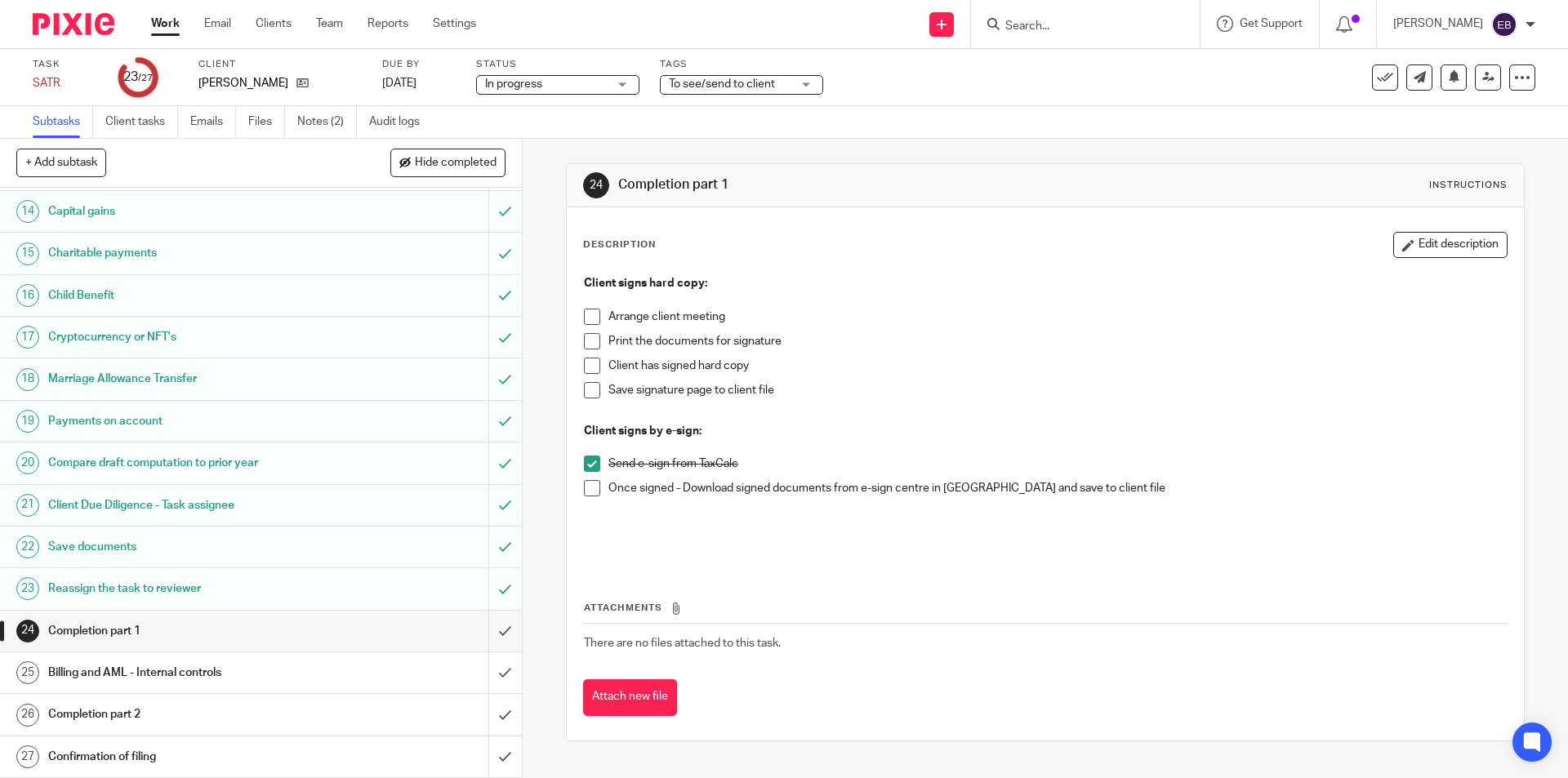
click at [733, 79] on span "To see/send to client" at bounding box center [722, 83] width 106 height 12
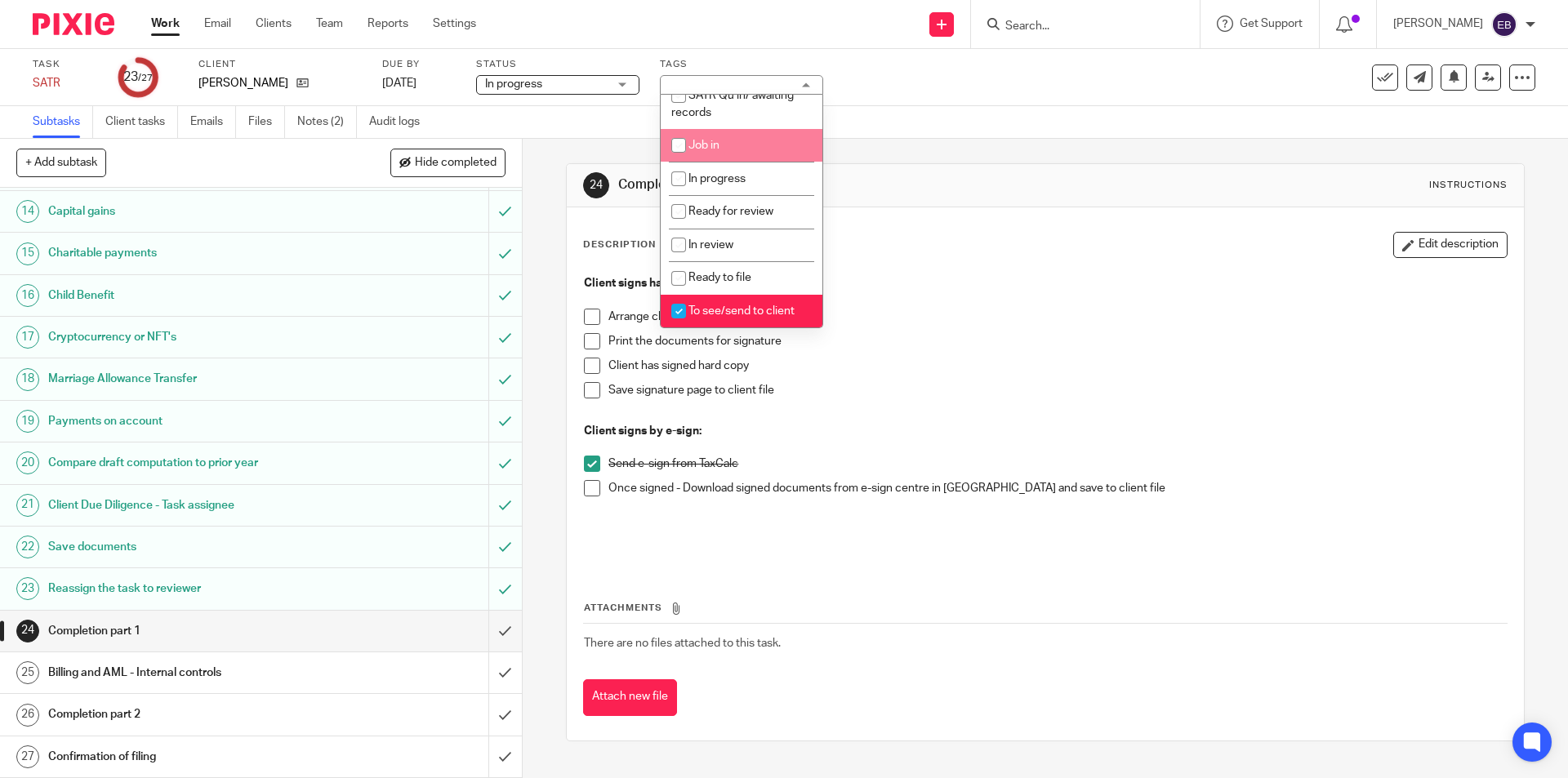
scroll to position [163, 0]
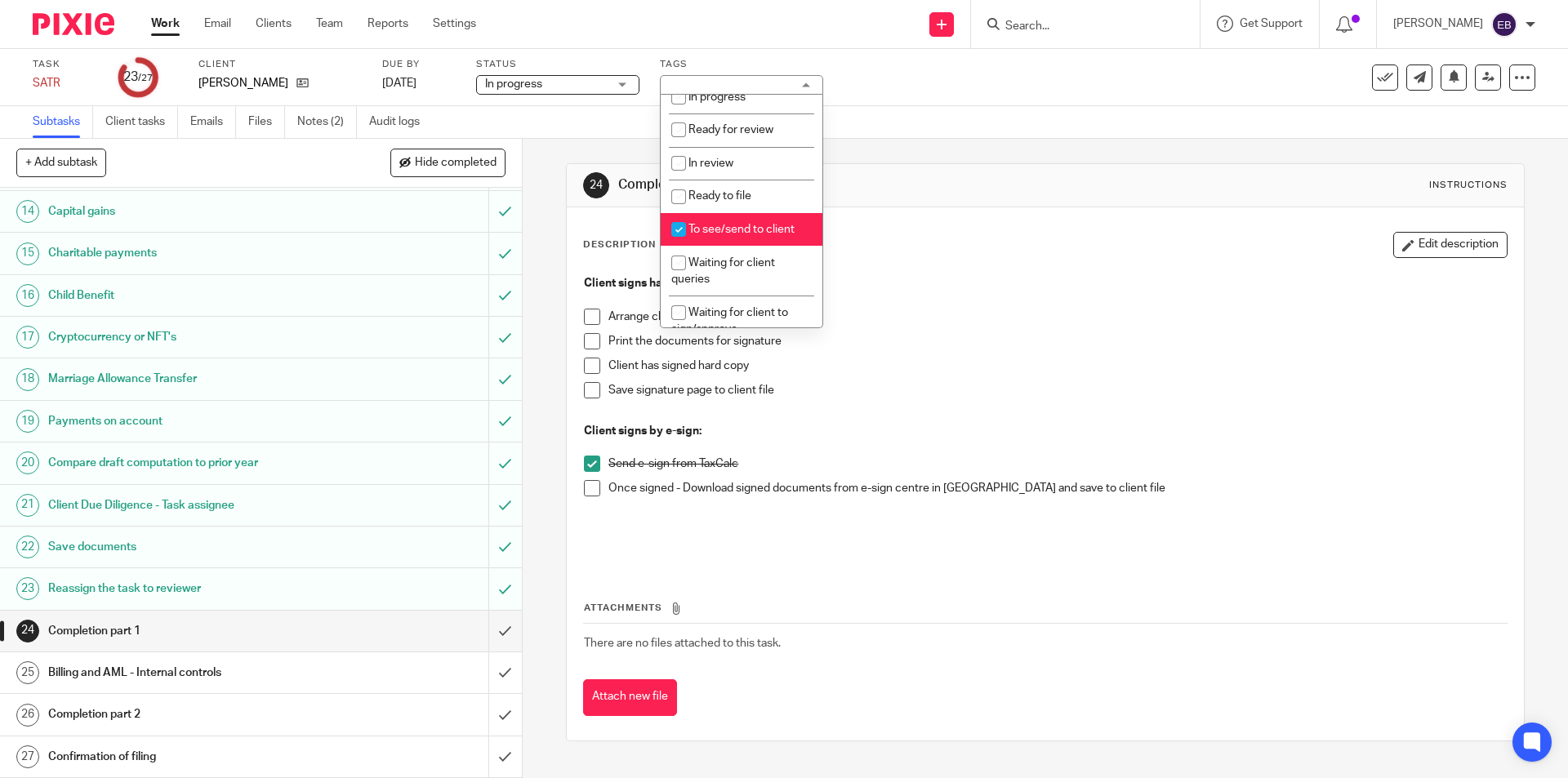
click at [728, 225] on span "To see/send to client" at bounding box center [741, 229] width 106 height 12
checkbox input "false"
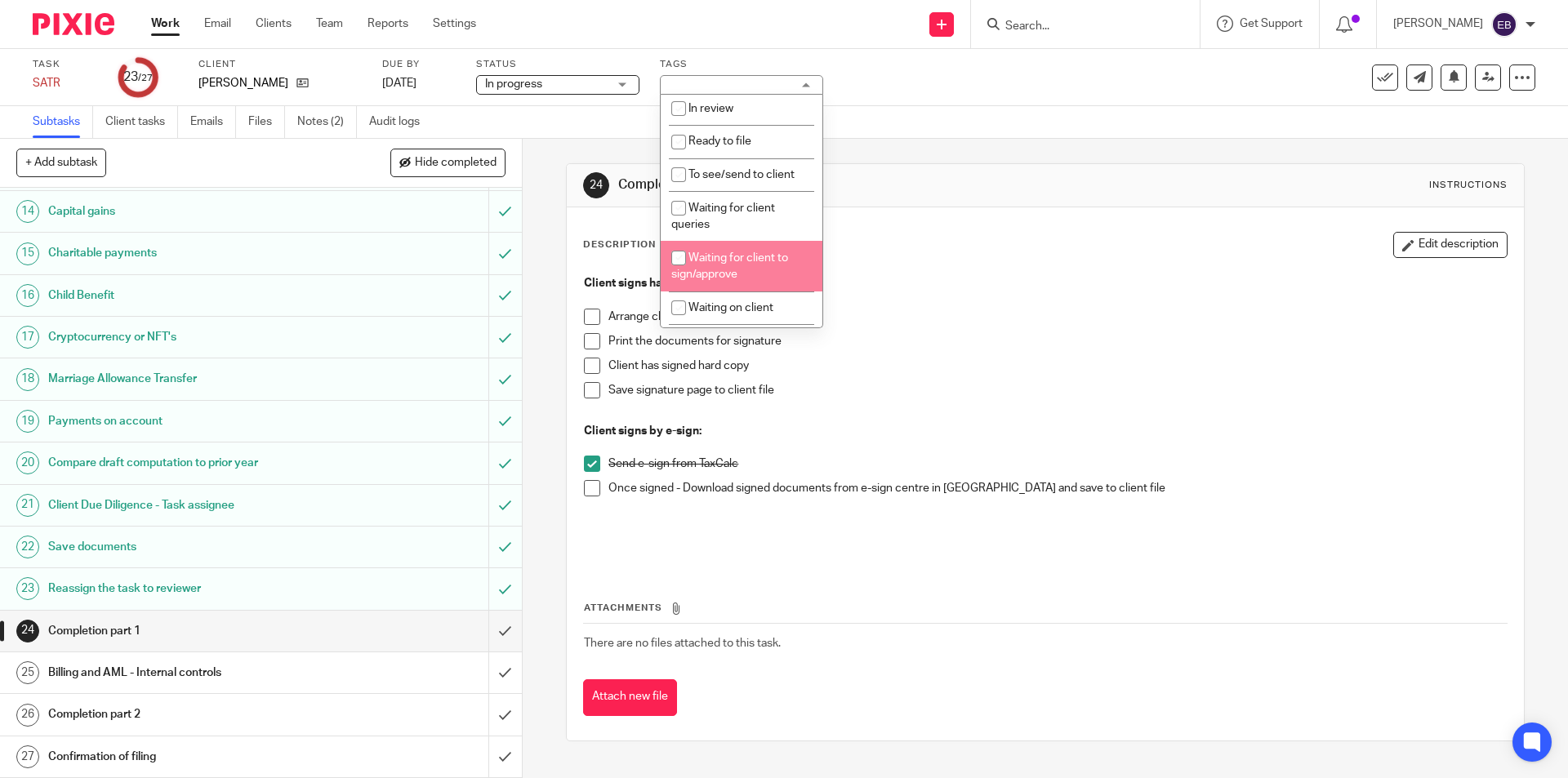
click at [753, 268] on li "Waiting for client to sign/approve" at bounding box center [741, 266] width 161 height 50
checkbox input "true"
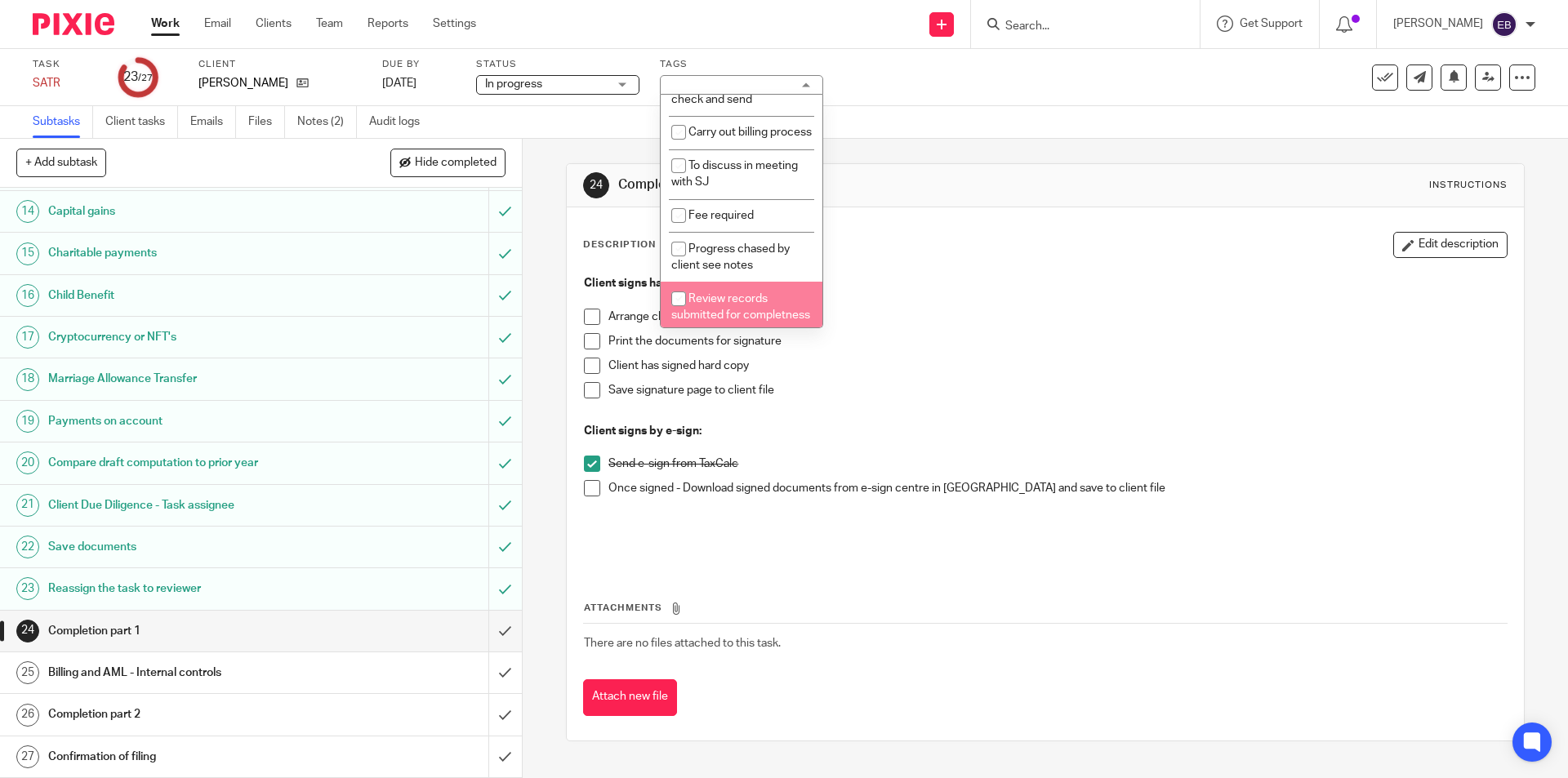
scroll to position [684, 0]
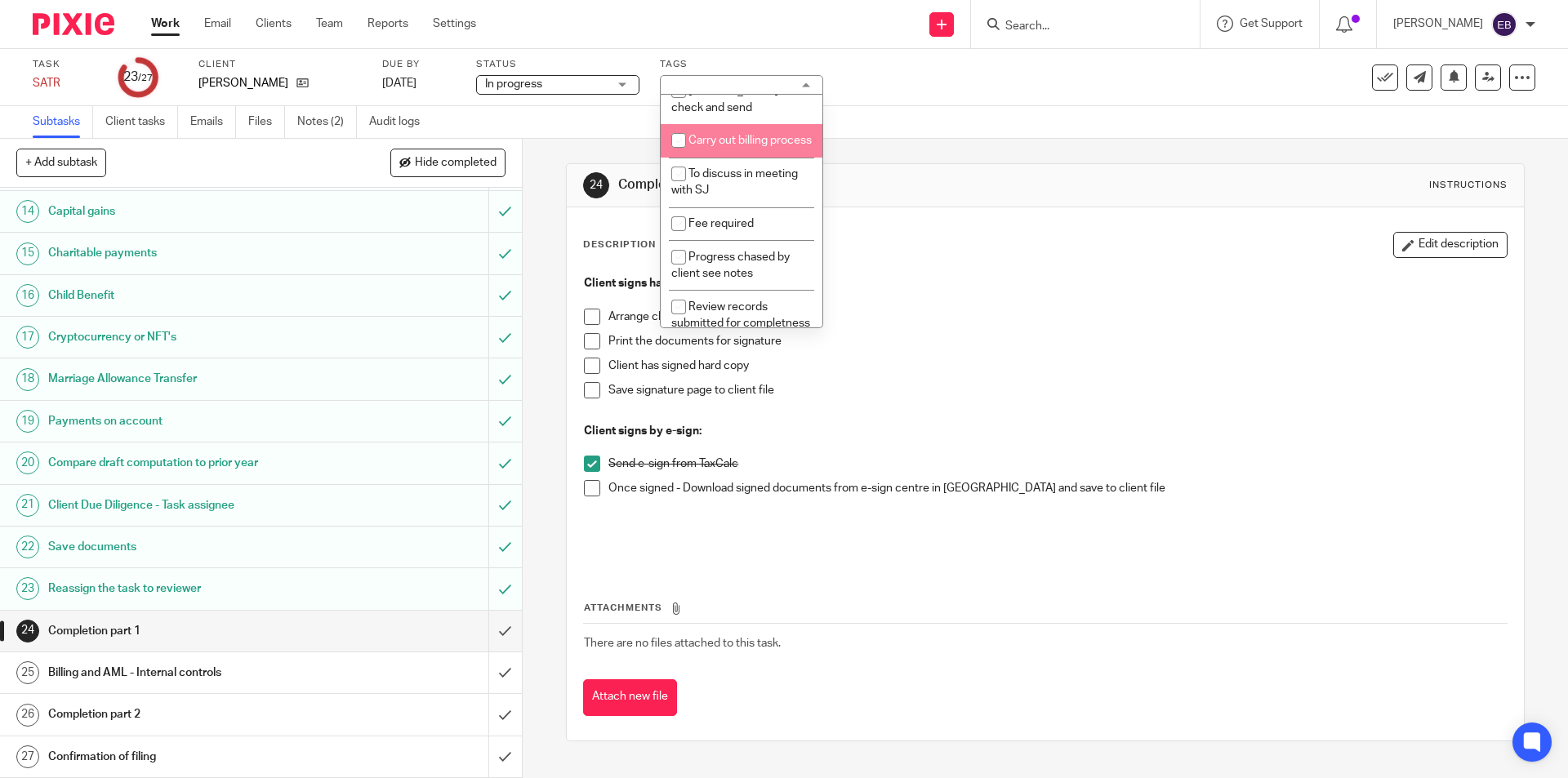
click at [757, 158] on li "Carry out billing process" at bounding box center [741, 141] width 161 height 34
checkbox input "true"
click at [1482, 79] on icon at bounding box center [1488, 77] width 12 height 12
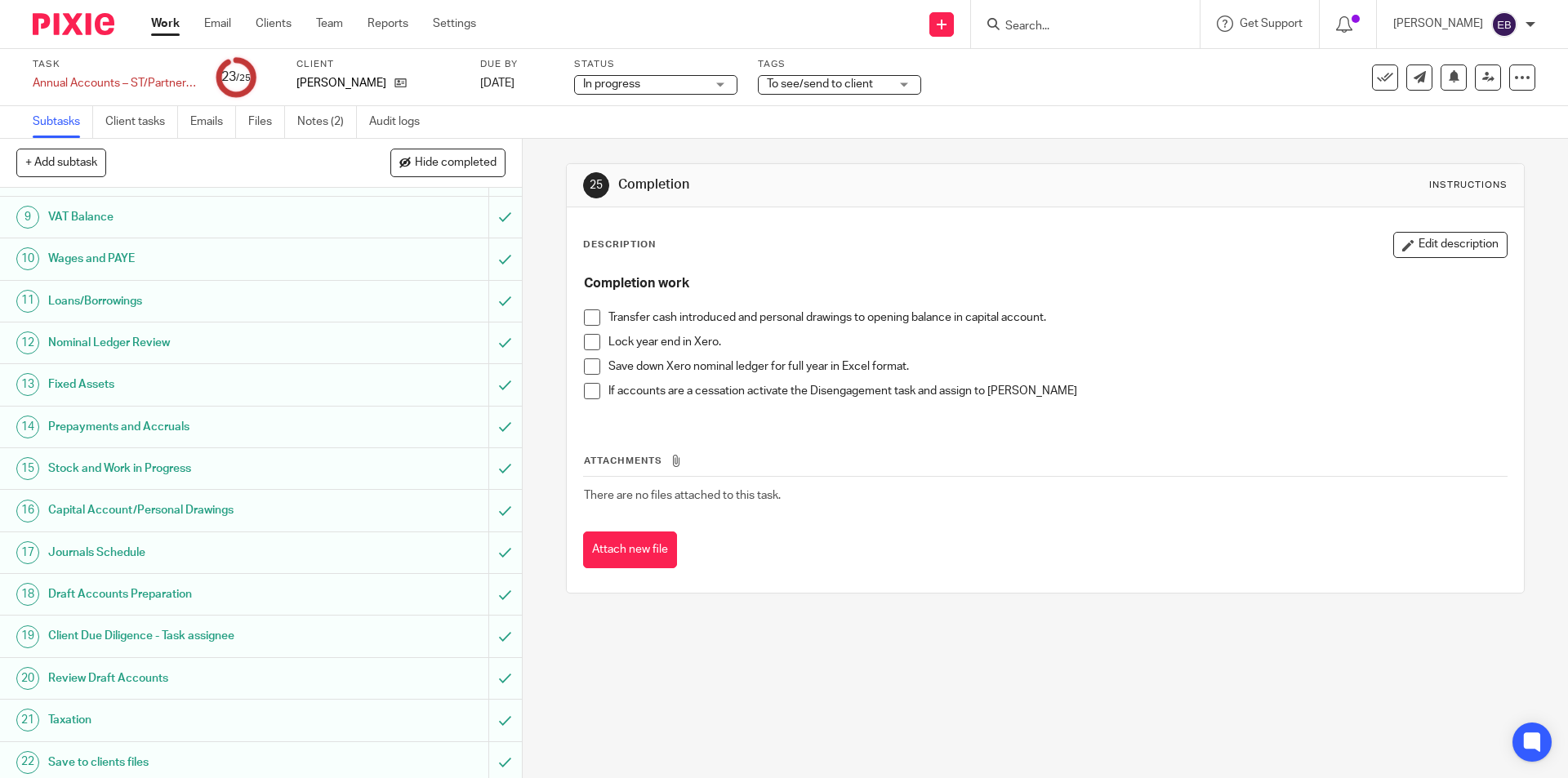
scroll to position [458, 0]
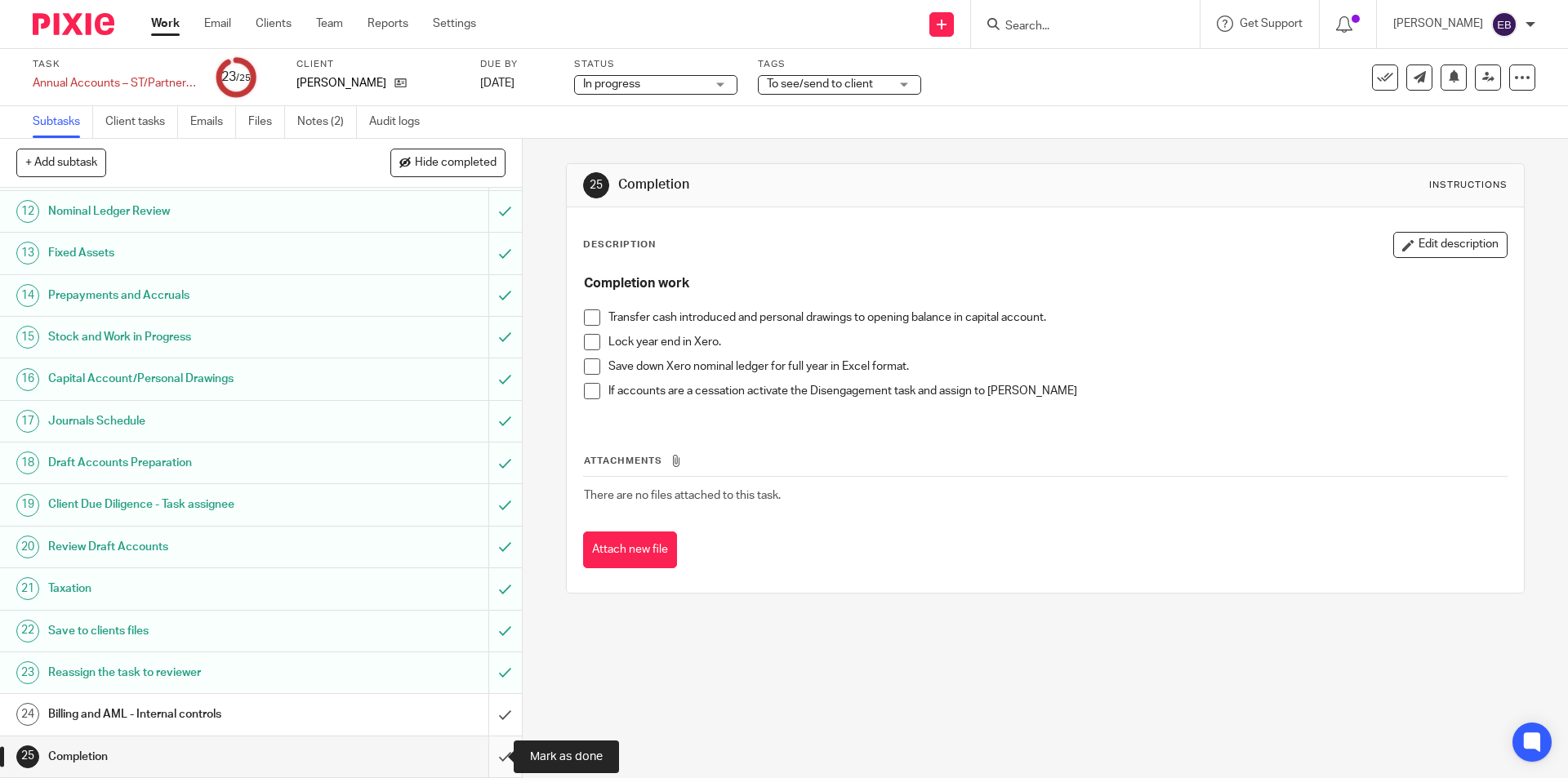
click at [483, 760] on input "submit" at bounding box center [261, 757] width 521 height 41
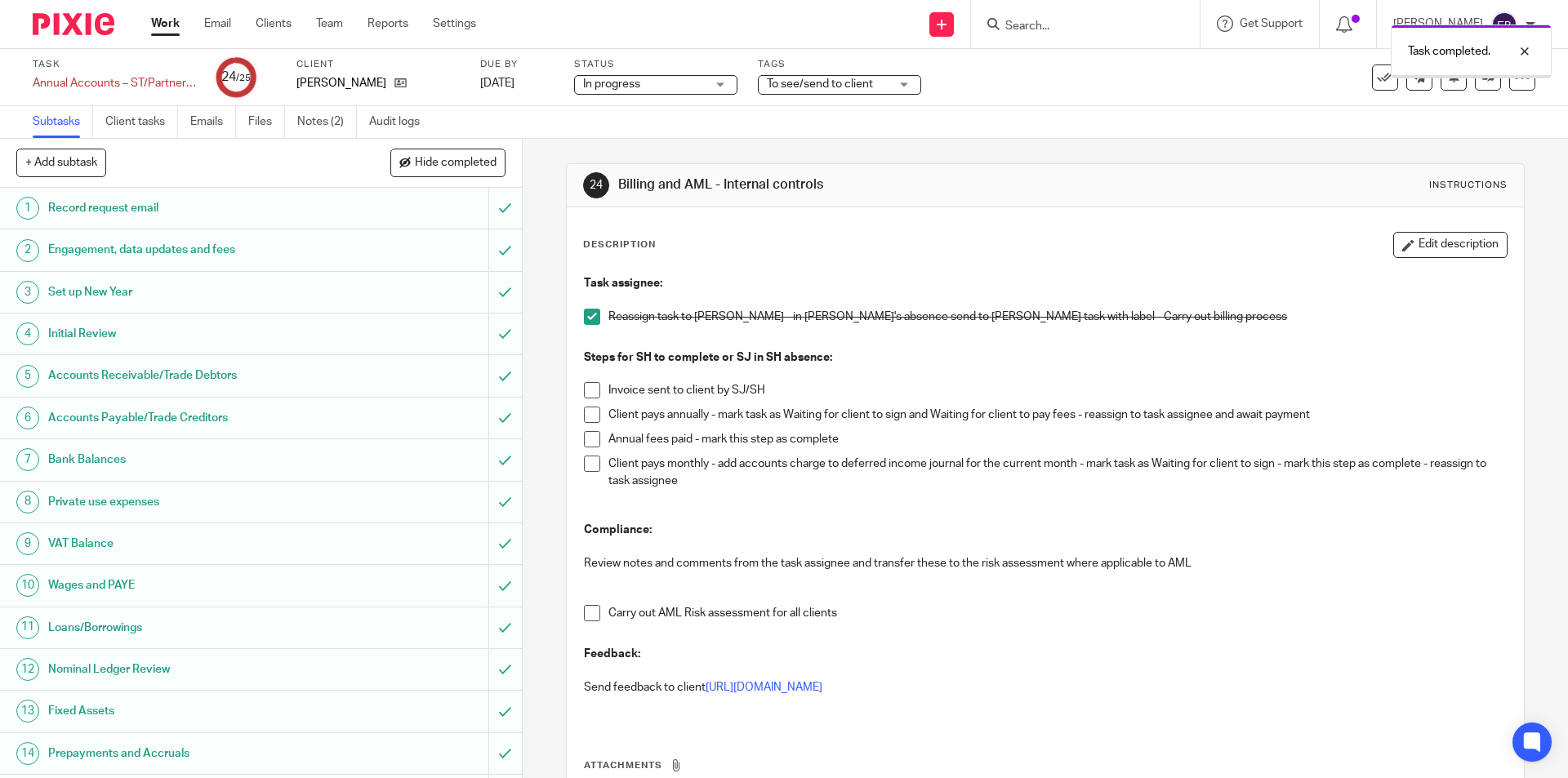
click at [789, 83] on span "To see/send to client" at bounding box center [819, 83] width 106 height 12
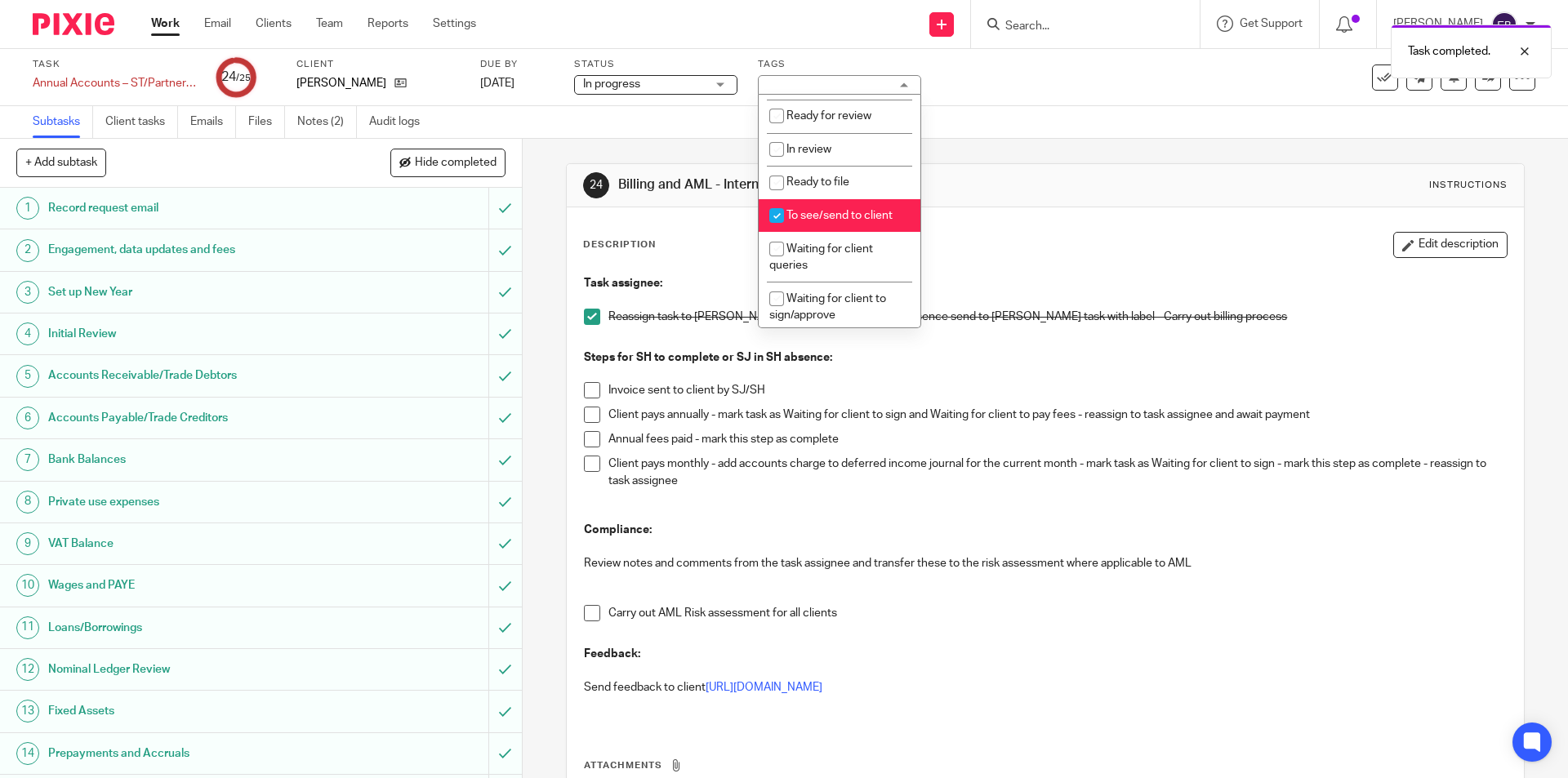
scroll to position [185, 0]
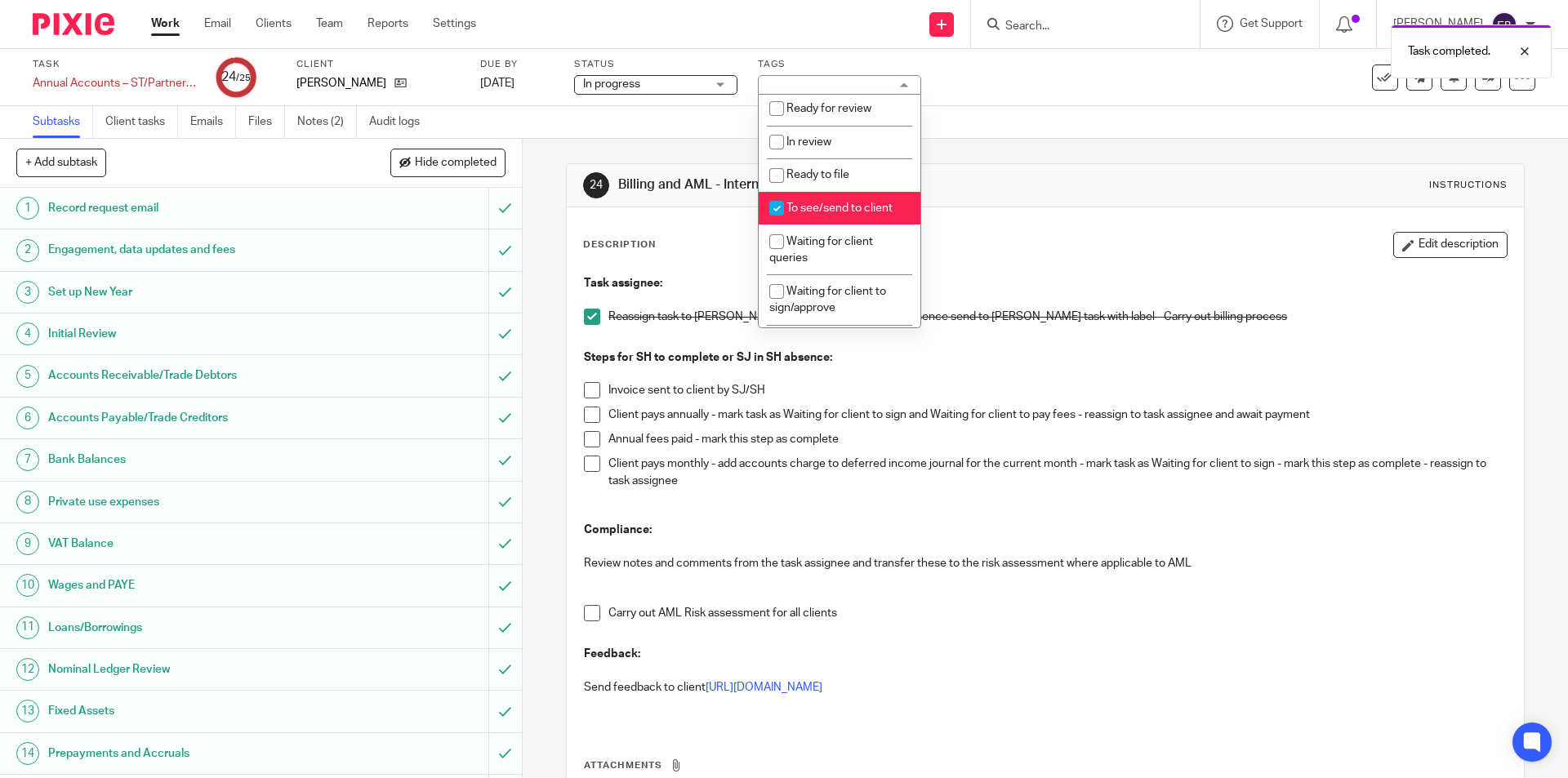
click at [842, 206] on span "To see/send to client" at bounding box center [840, 208] width 106 height 12
checkbox input "false"
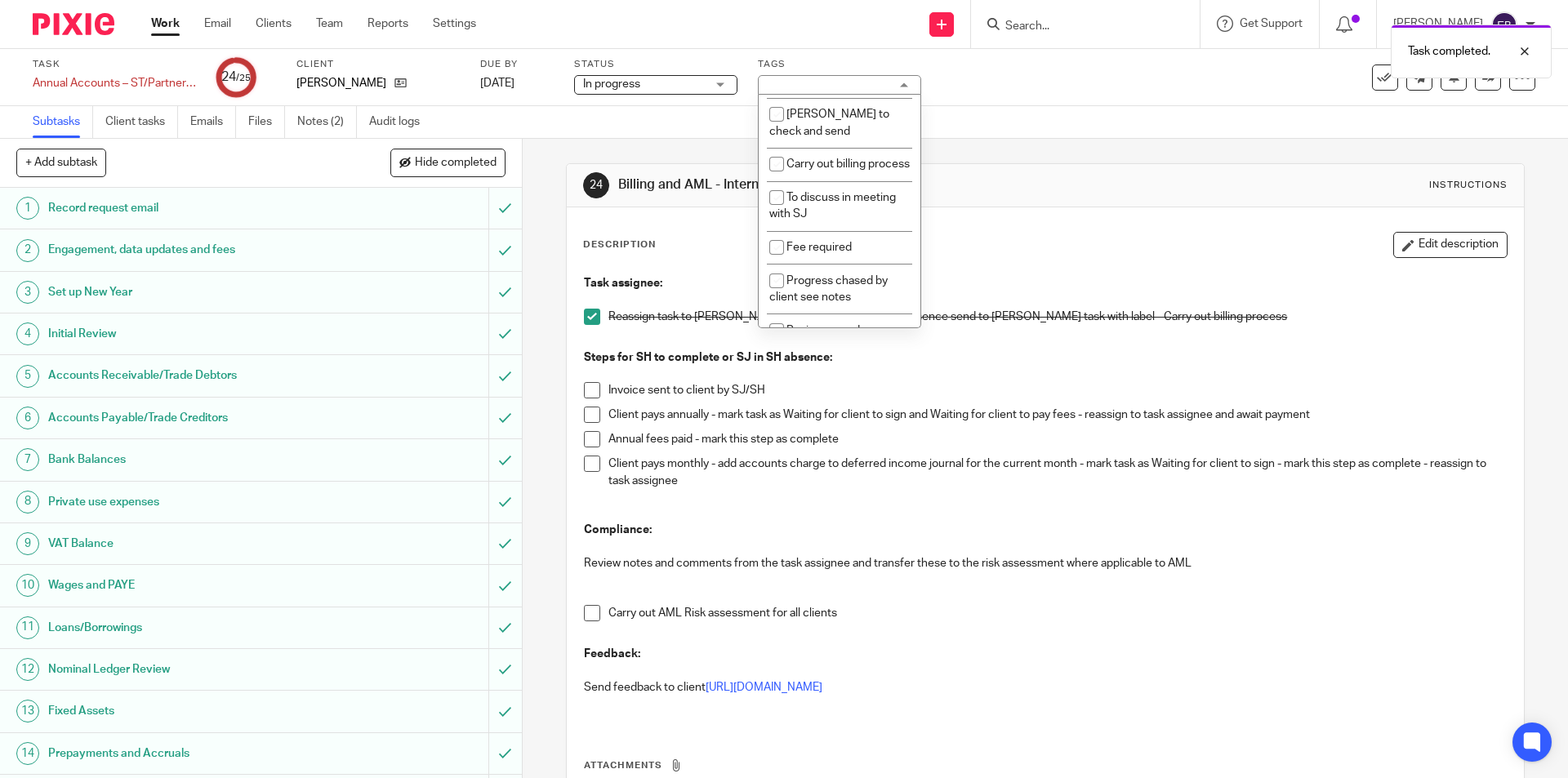
scroll to position [669, 0]
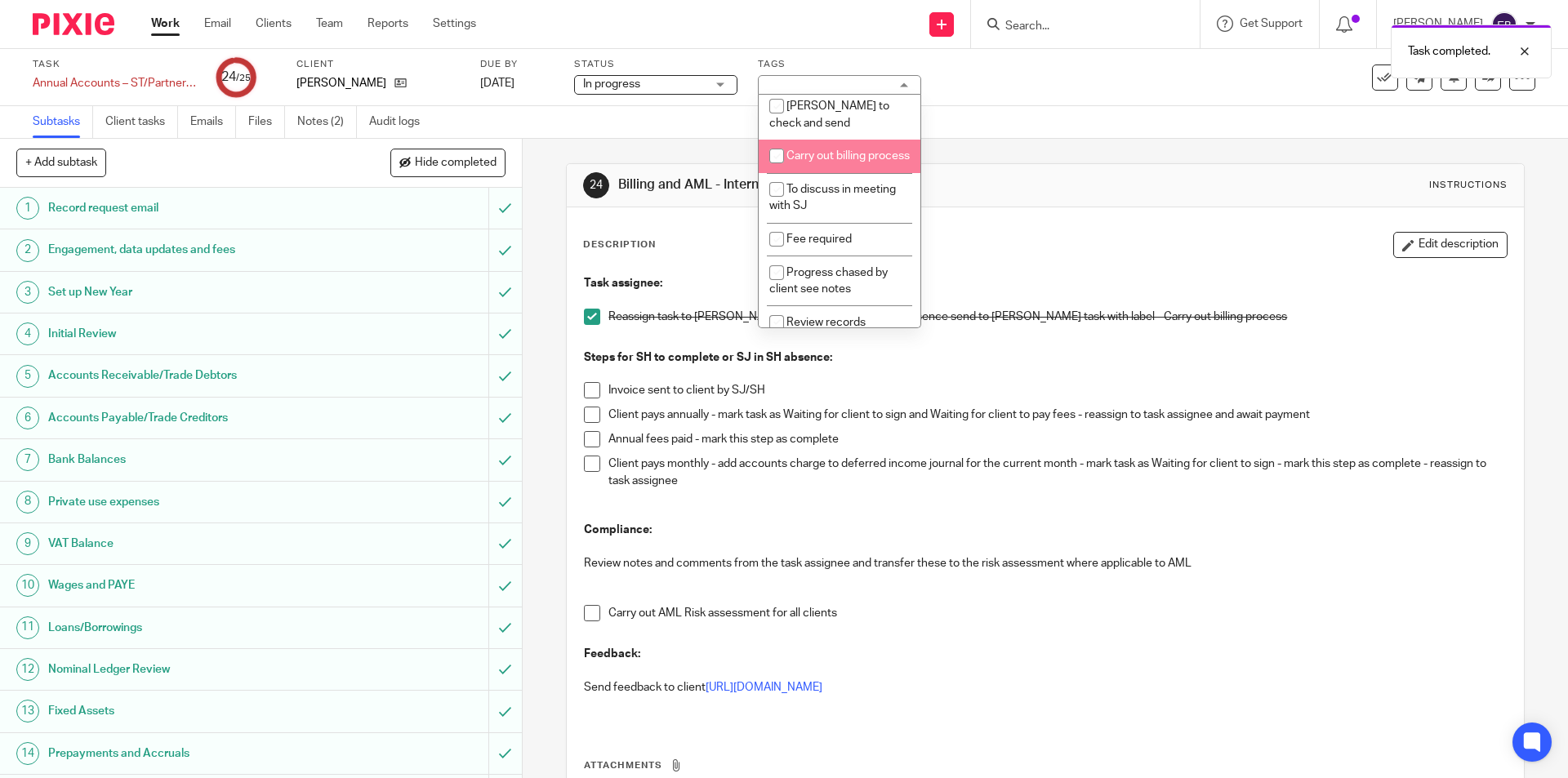
click at [838, 161] on span "Carry out billing process" at bounding box center [848, 155] width 123 height 12
checkbox input "true"
click at [1078, 95] on div "Task Annual Accounts – ST/Partnership - Software Save Annual Accounts – ST/Part…" at bounding box center [658, 77] width 1251 height 39
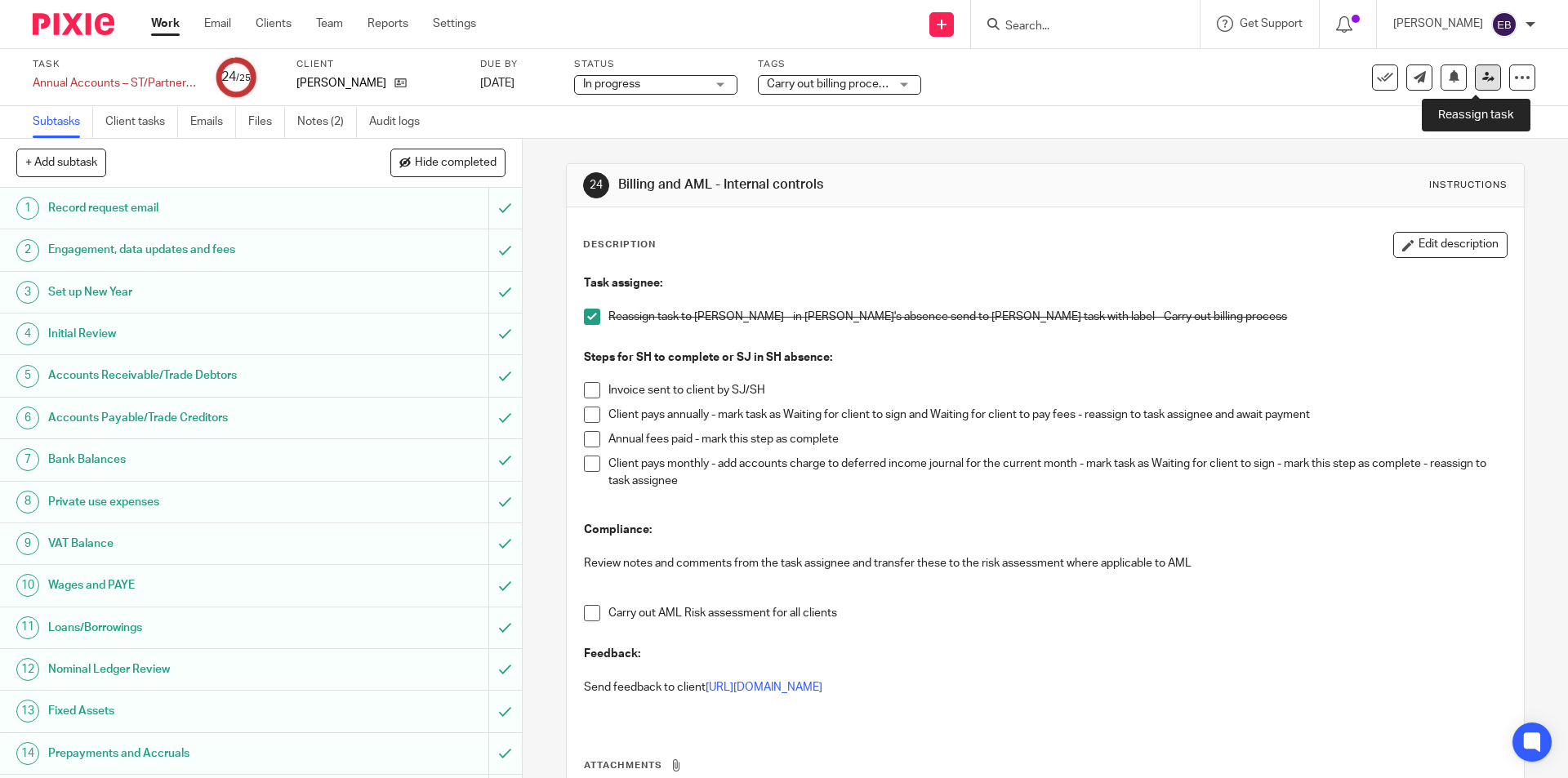
click at [1482, 77] on icon at bounding box center [1488, 77] width 12 height 12
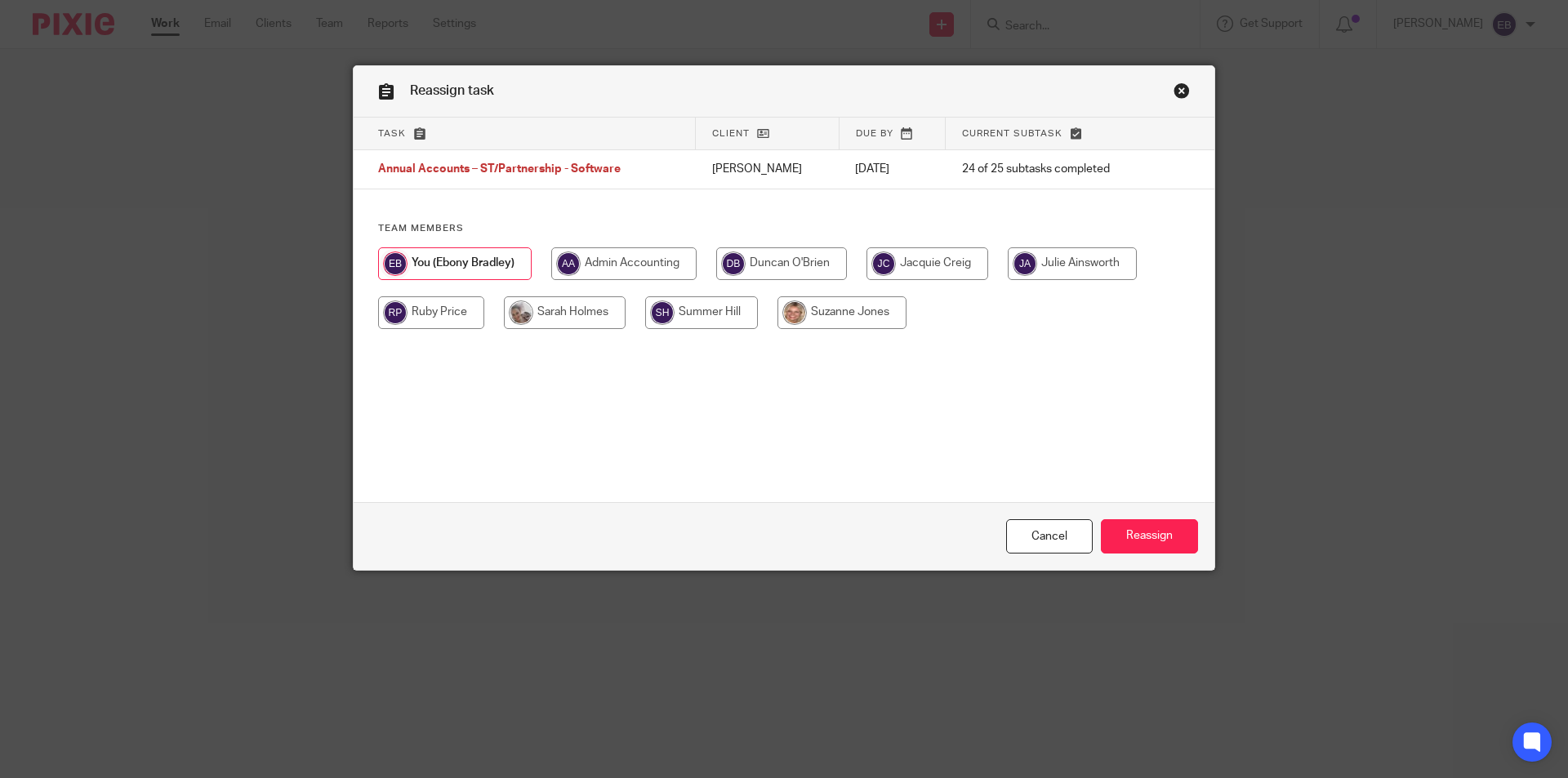
click at [581, 314] on input "radio" at bounding box center [564, 312] width 122 height 33
radio input "true"
click at [1166, 526] on input "Reassign" at bounding box center [1149, 538] width 98 height 35
click at [596, 323] on input "radio" at bounding box center [564, 312] width 122 height 33
radio input "true"
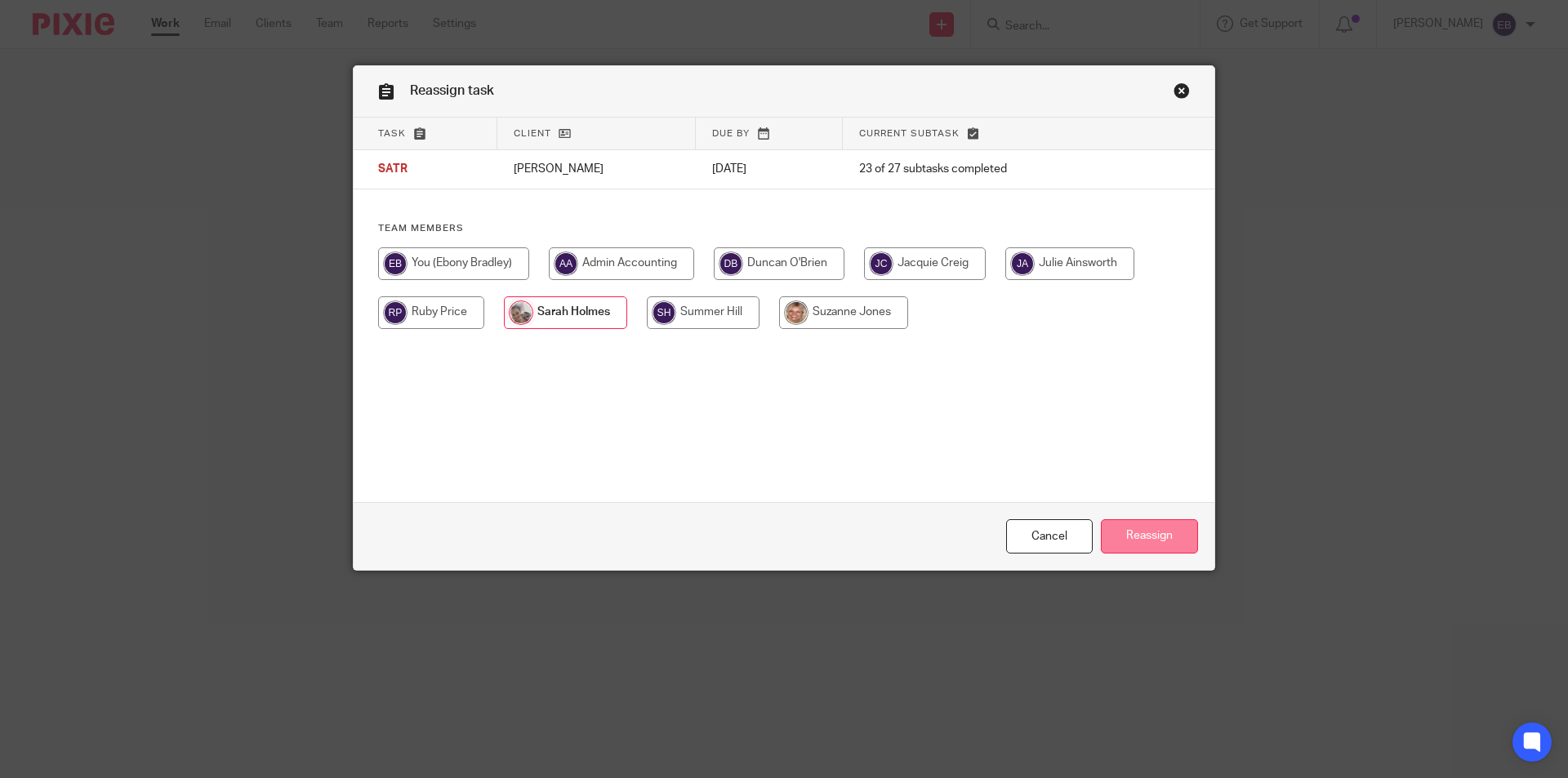
click at [1178, 535] on input "Reassign" at bounding box center [1149, 538] width 98 height 35
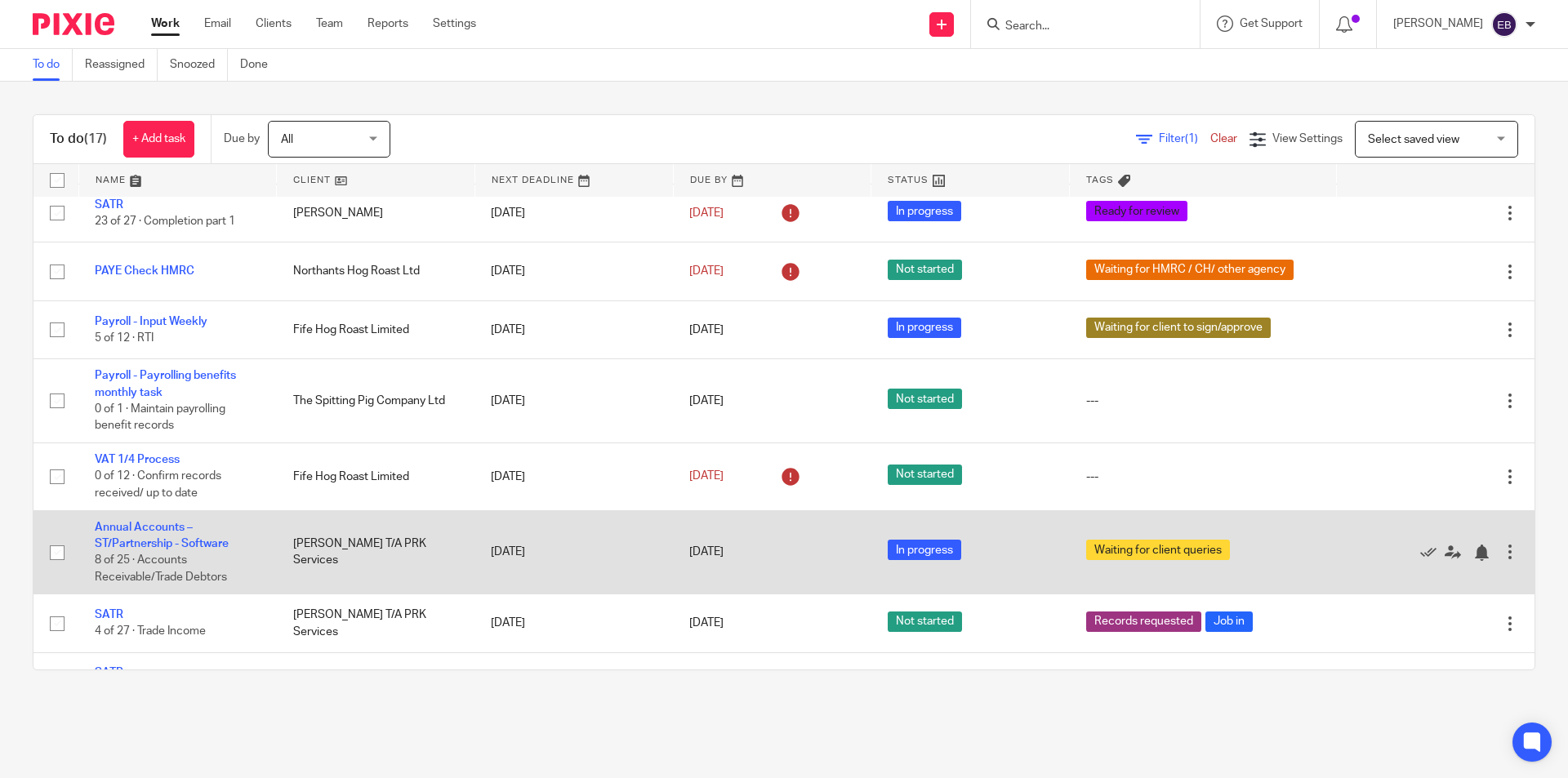
scroll to position [656, 0]
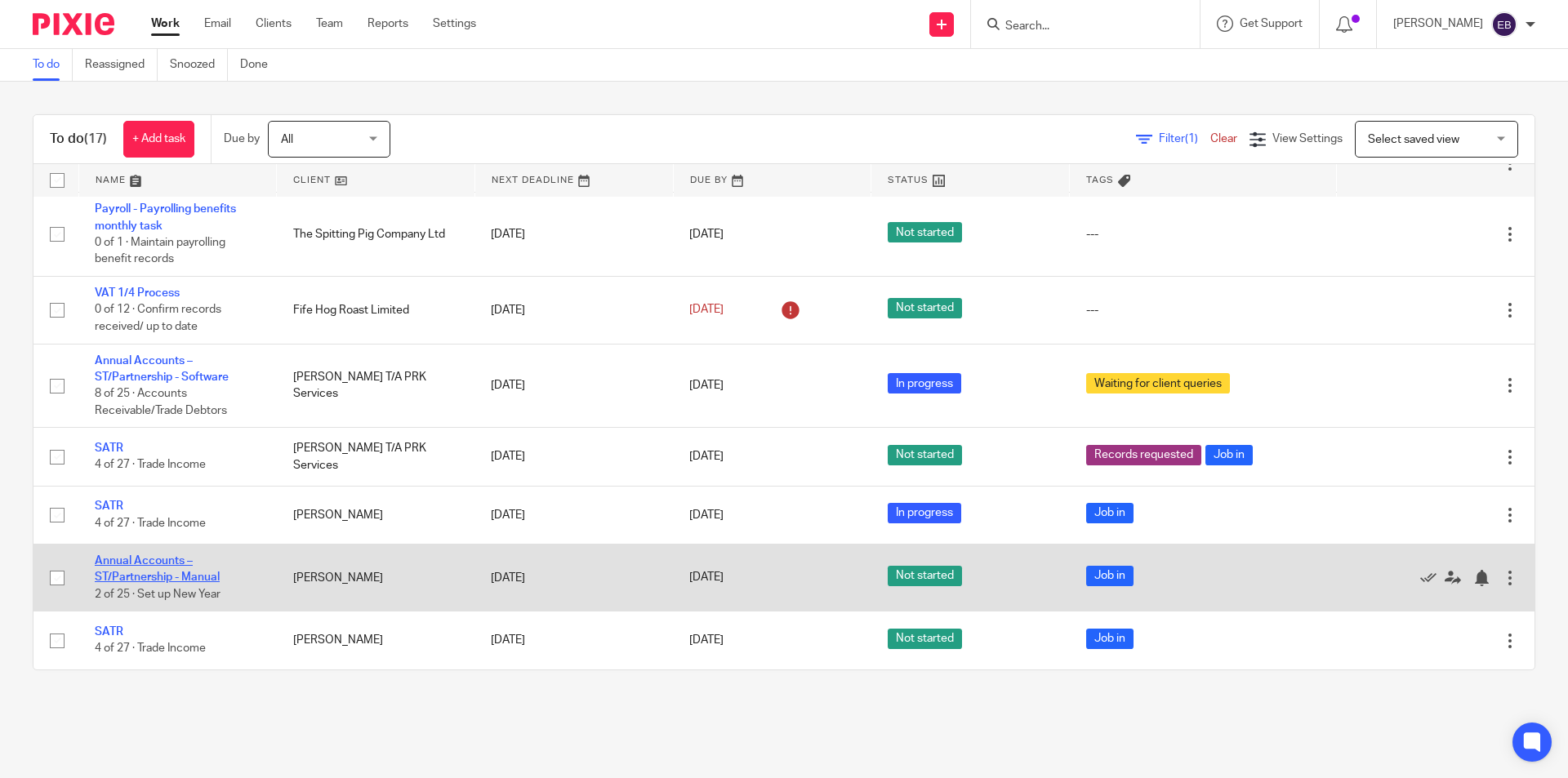
click at [129, 573] on link "Annual Accounts – ST/Partnership - Manual" at bounding box center [157, 569] width 125 height 28
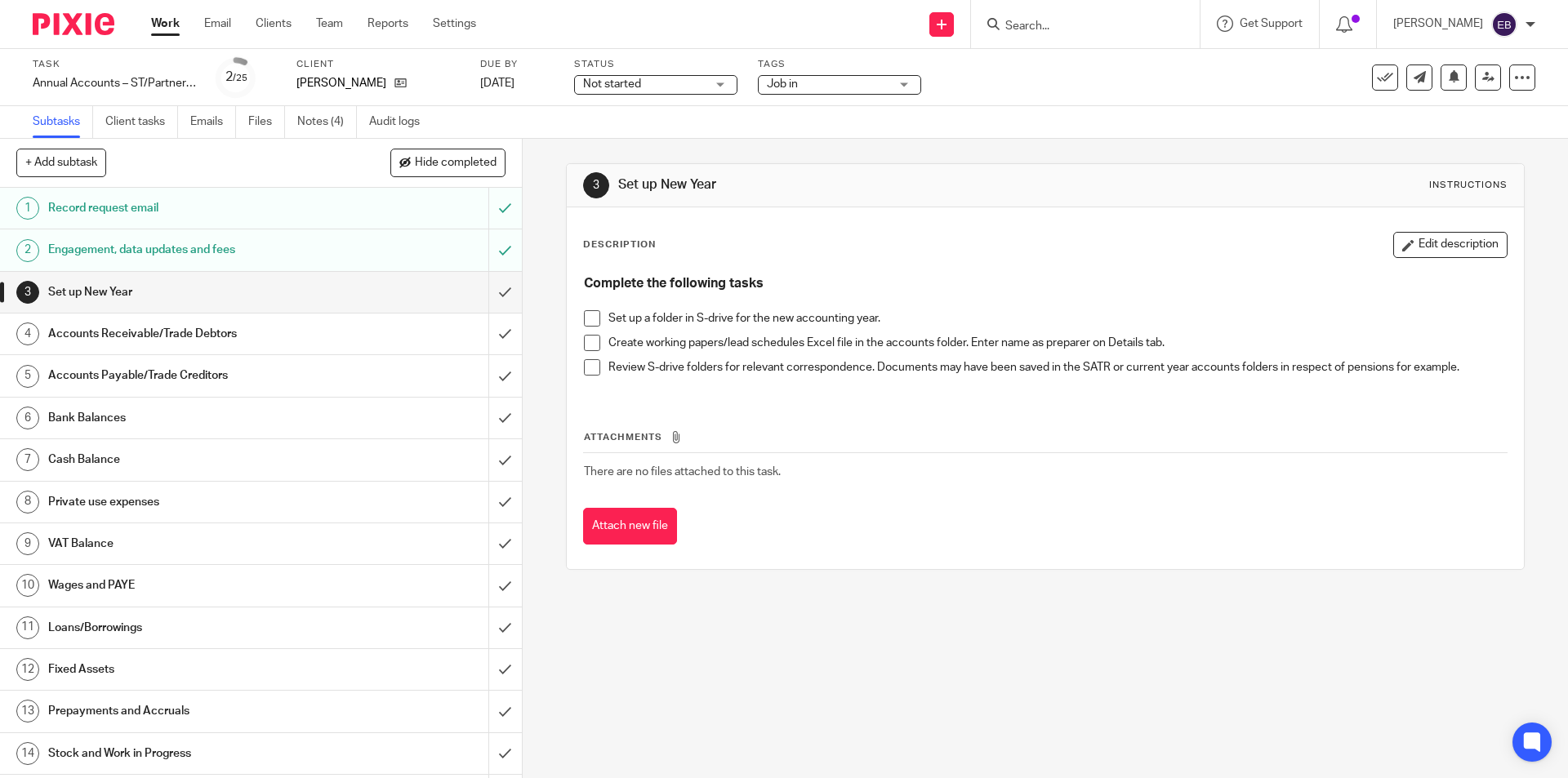
click at [626, 69] on label "Status" at bounding box center [655, 64] width 163 height 13
click at [621, 78] on span "Not started" at bounding box center [611, 83] width 58 height 12
click at [623, 150] on li "In progress" at bounding box center [655, 145] width 161 height 34
click at [817, 120] on div "Subtasks Client tasks Emails Files Notes (4) Audit logs" at bounding box center [784, 122] width 1568 height 33
click at [179, 23] on link "Work" at bounding box center [165, 23] width 28 height 16
